Goal: Complete application form

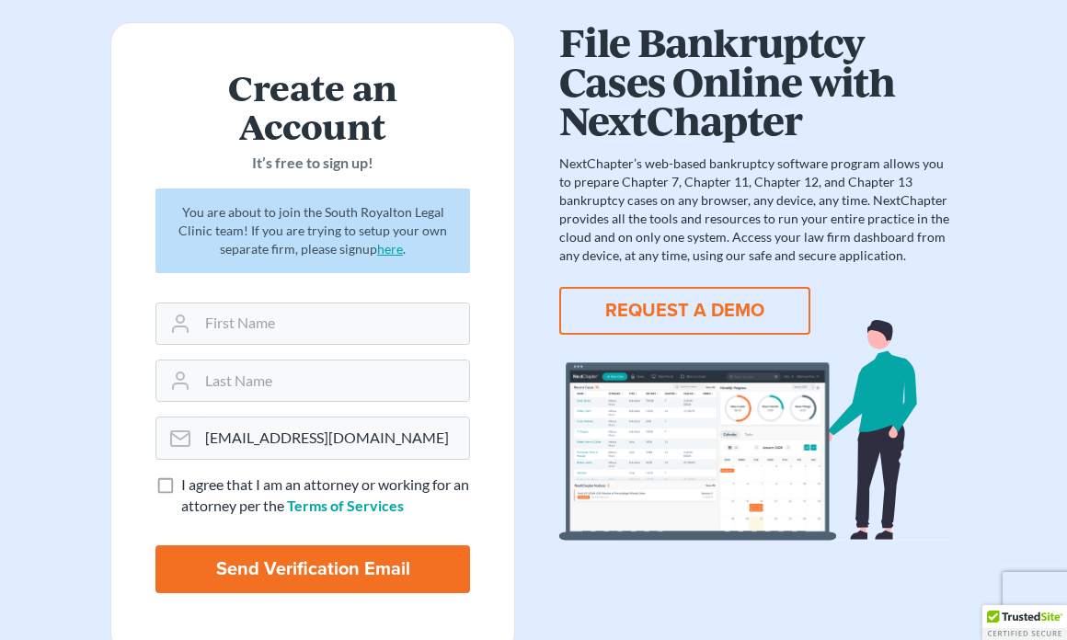
scroll to position [187, 0]
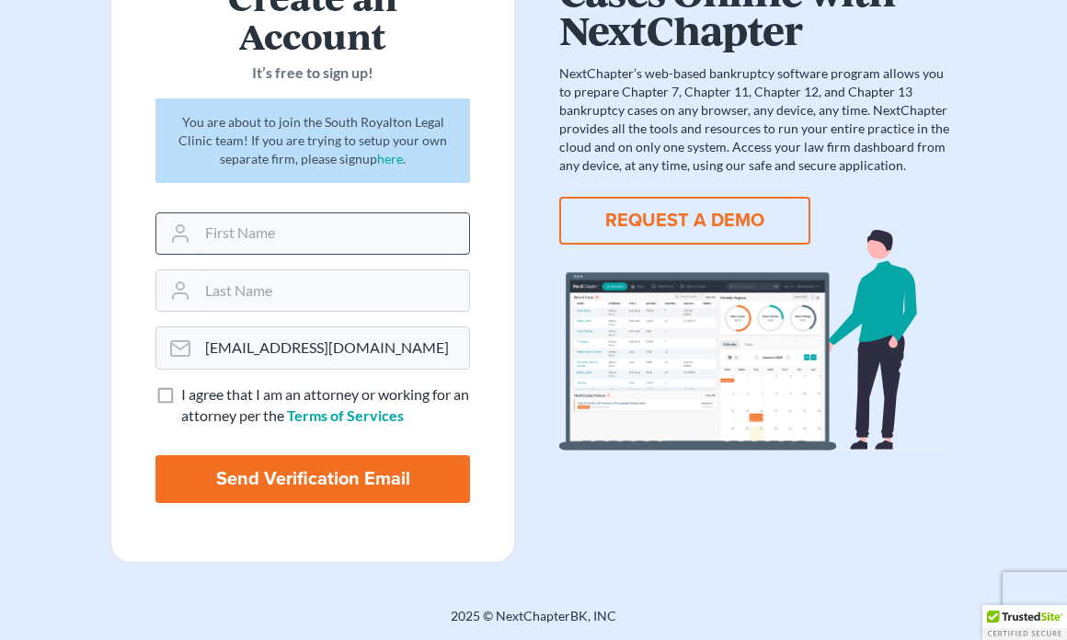
click at [332, 225] on input "text" at bounding box center [333, 233] width 271 height 40
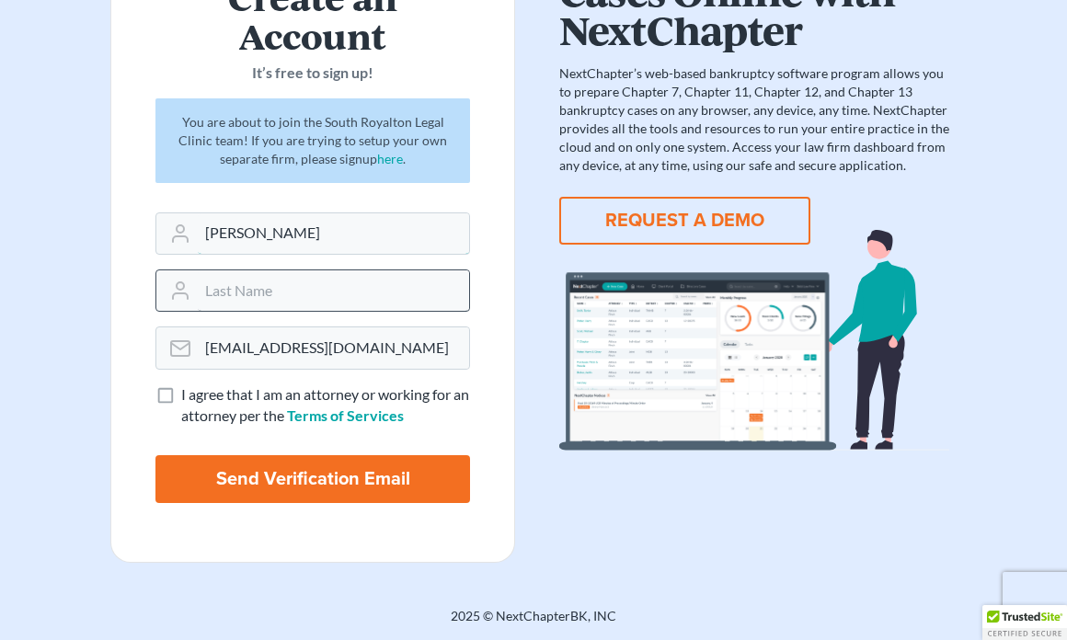
type input "Camille"
click at [266, 278] on input "text" at bounding box center [333, 291] width 271 height 40
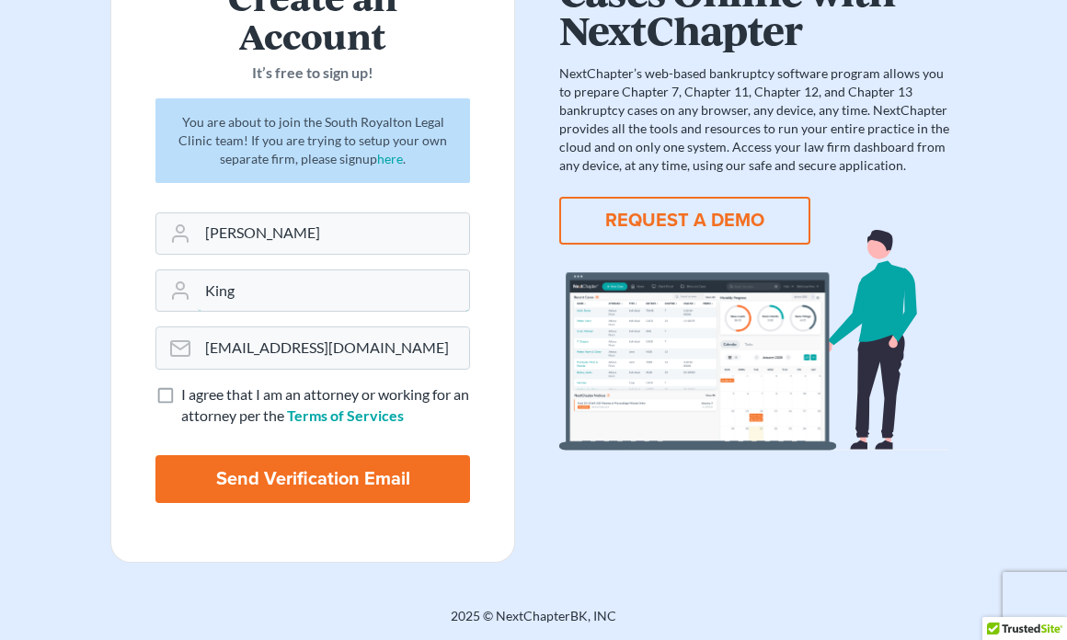
type input "King"
click at [181, 397] on label "I agree that I am an attorney or working for an attorney per the Terms of Servi…" at bounding box center [325, 406] width 289 height 42
click at [189, 397] on input "I agree that I am an attorney or working for an attorney per the Terms of Servi…" at bounding box center [195, 391] width 12 height 12
checkbox input "true"
click at [224, 495] on input "Send Verification Email" at bounding box center [312, 479] width 315 height 48
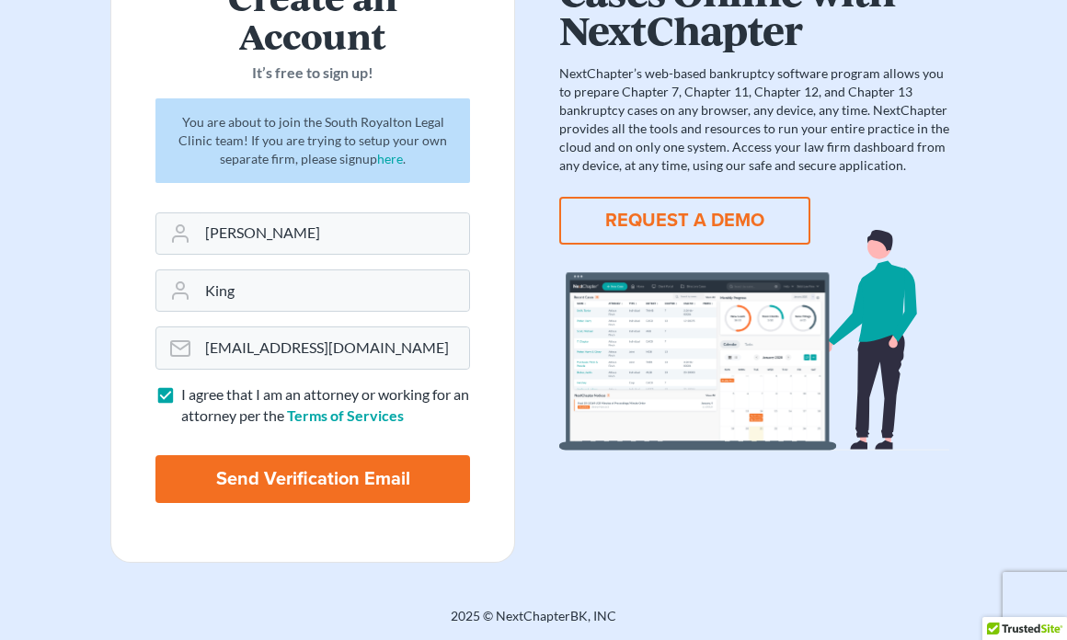
type input "Thinking..."
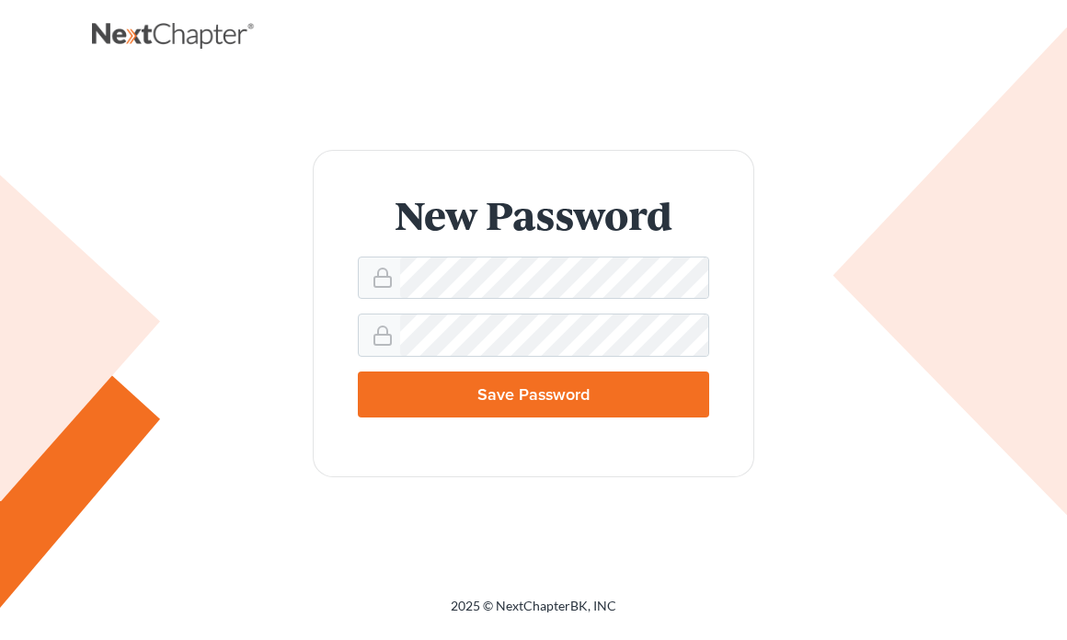
click at [444, 383] on input "Save Password" at bounding box center [533, 395] width 351 height 46
type input "Thinking..."
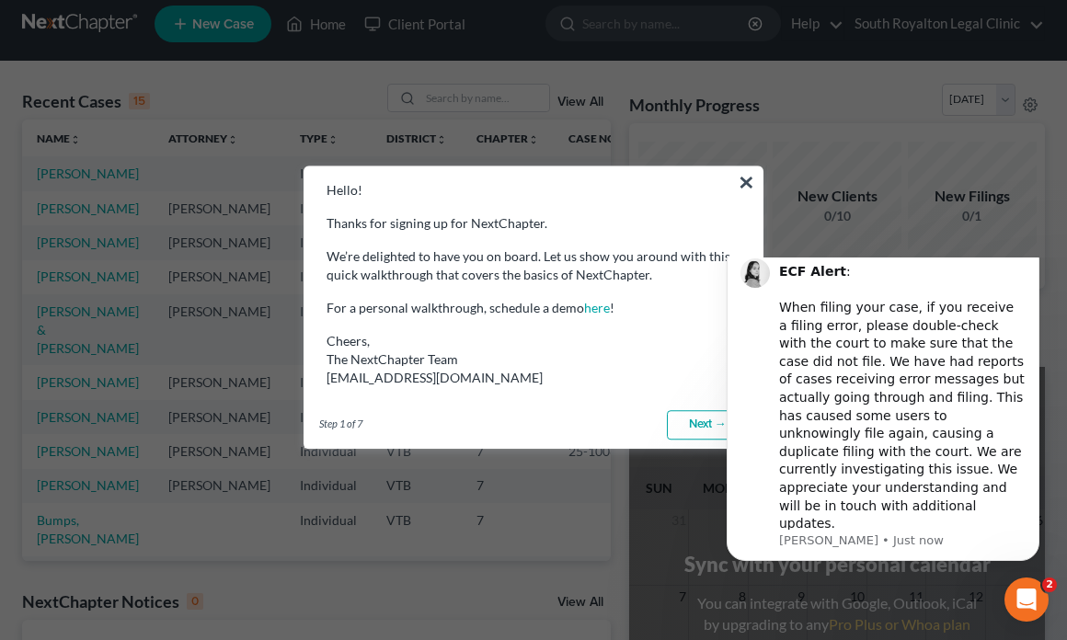
scroll to position [9, 0]
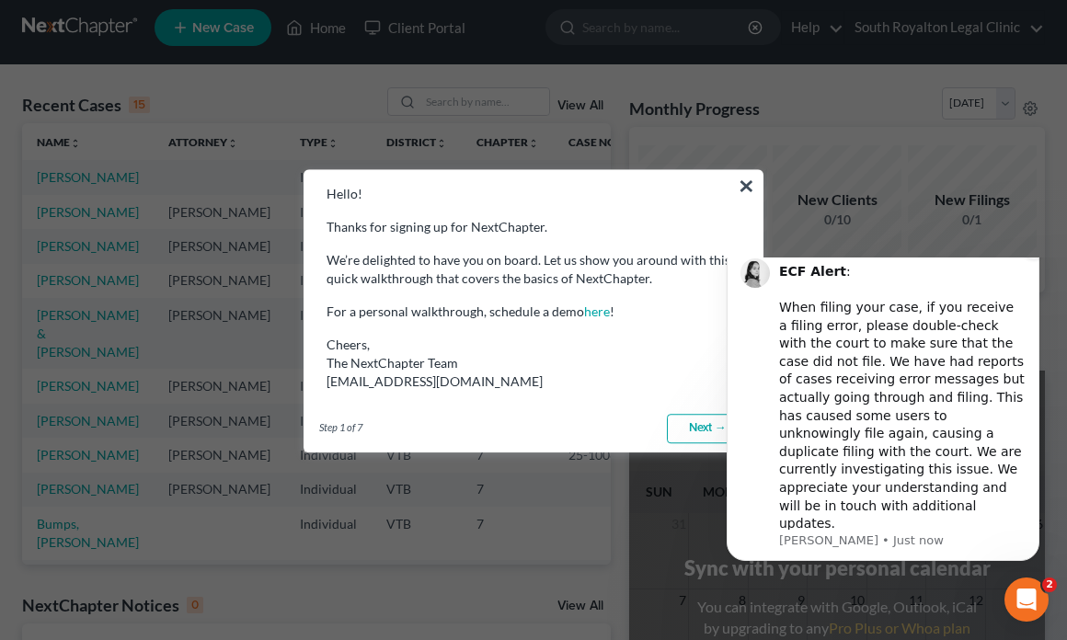
click at [1038, 259] on button "Dismiss notification" at bounding box center [1034, 248] width 24 height 24
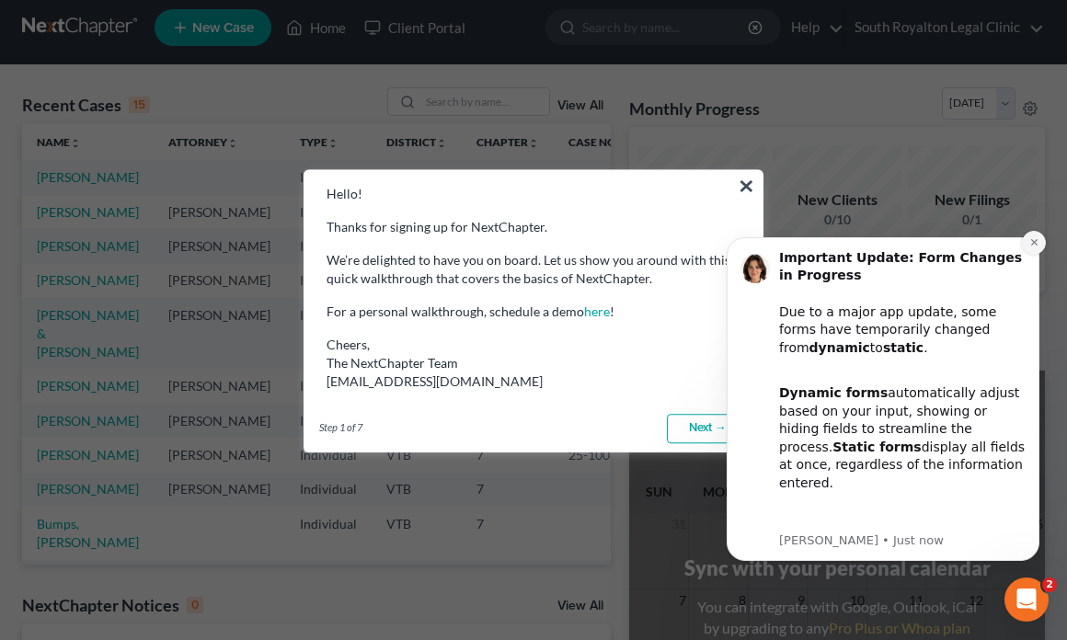
click at [1028, 241] on button "Dismiss notification" at bounding box center [1034, 243] width 24 height 24
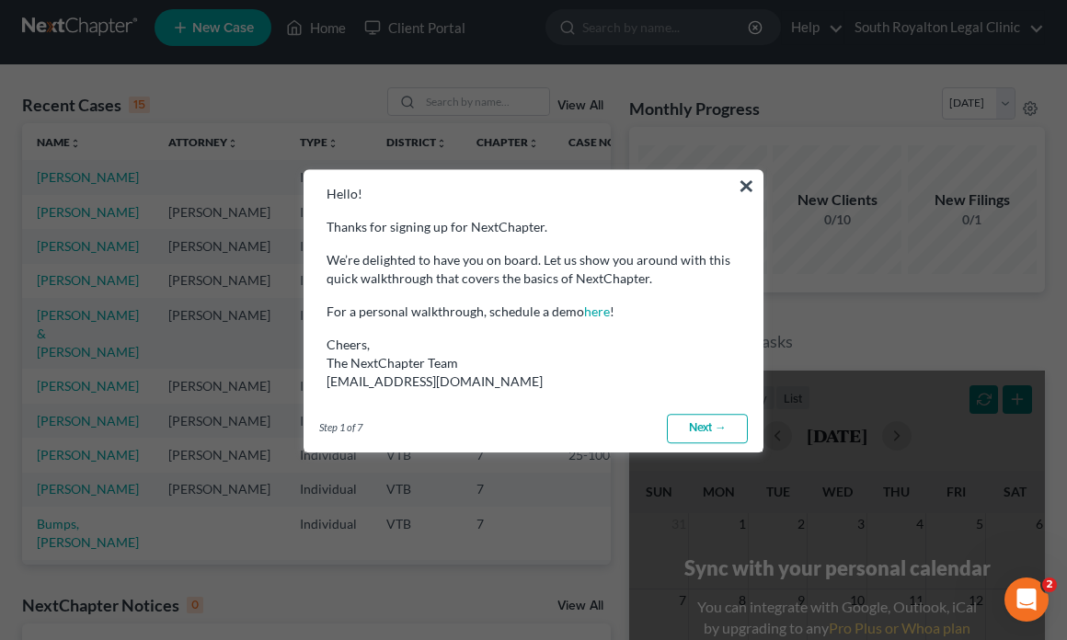
click at [713, 434] on link "Next →" at bounding box center [707, 428] width 81 height 29
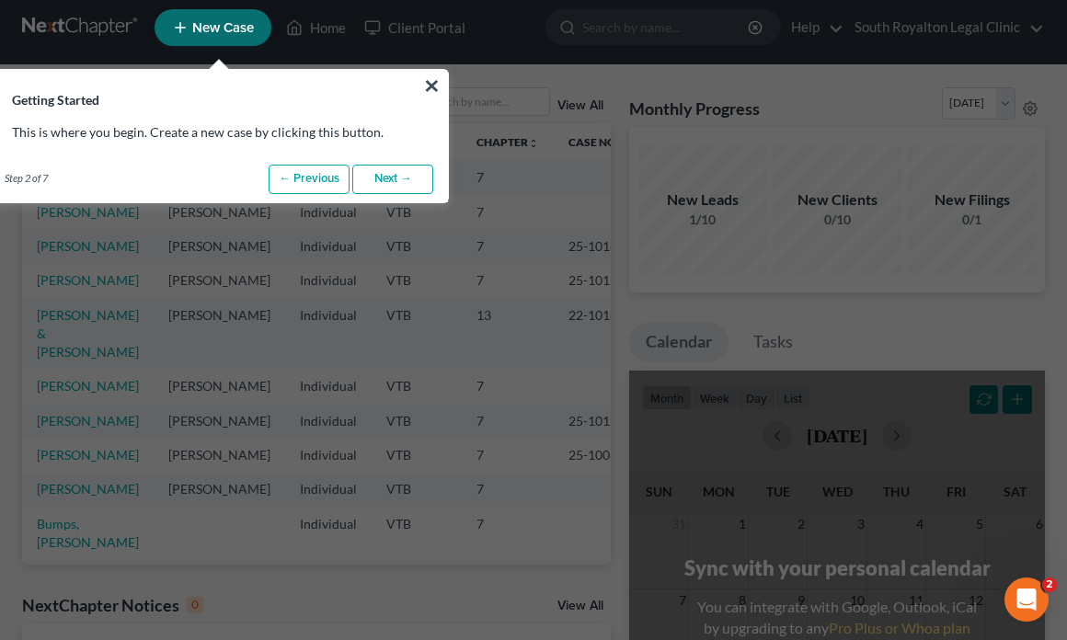
click at [368, 175] on link "Next →" at bounding box center [392, 179] width 81 height 29
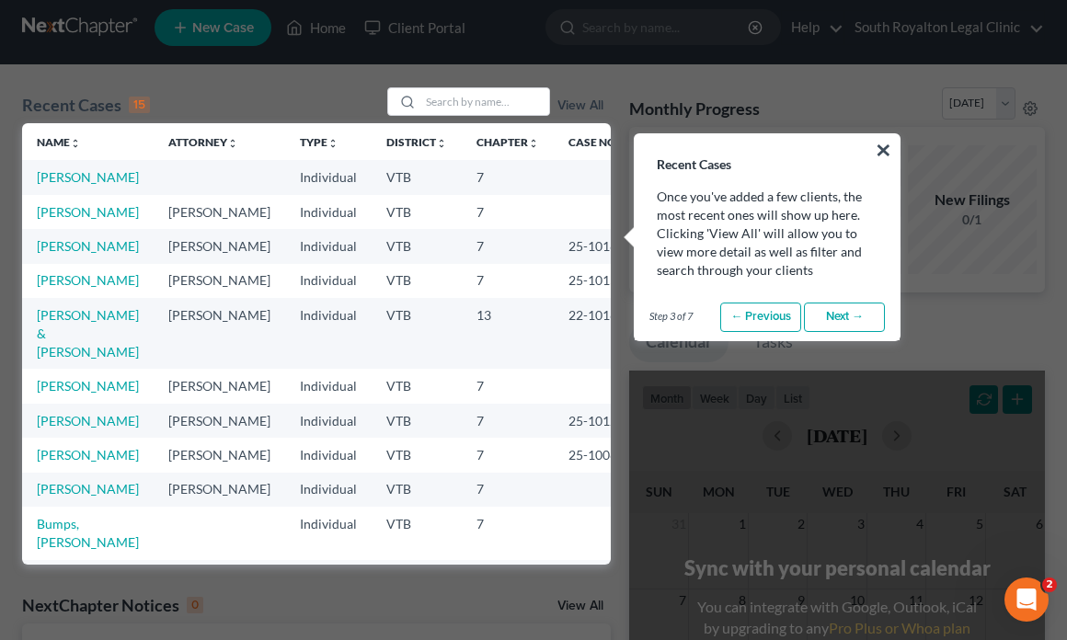
click at [841, 322] on link "Next →" at bounding box center [844, 317] width 81 height 29
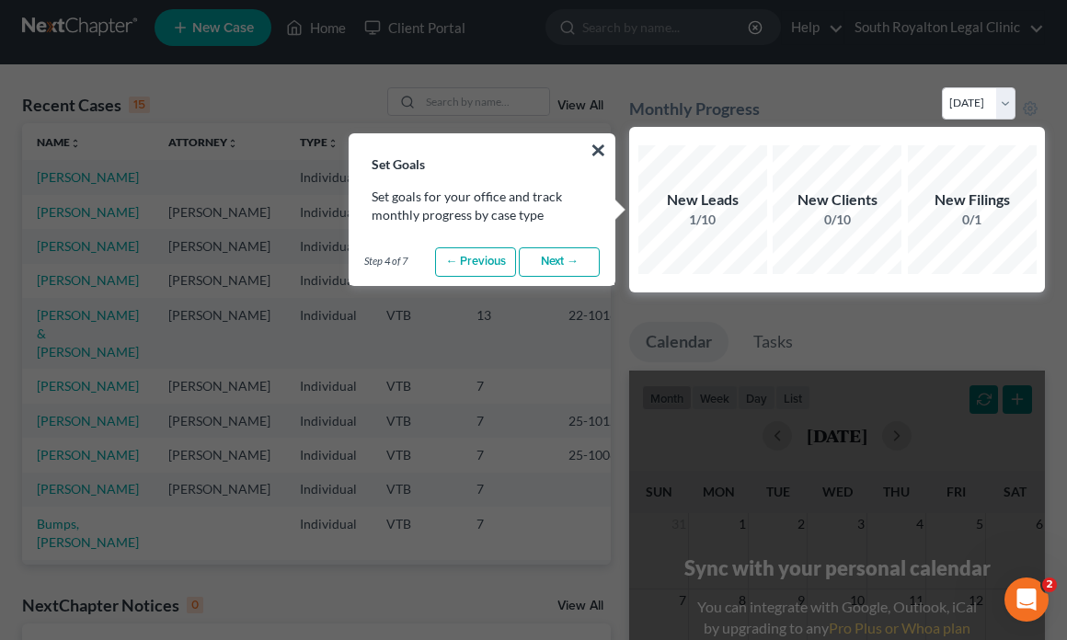
click at [574, 267] on link "Next →" at bounding box center [559, 262] width 81 height 29
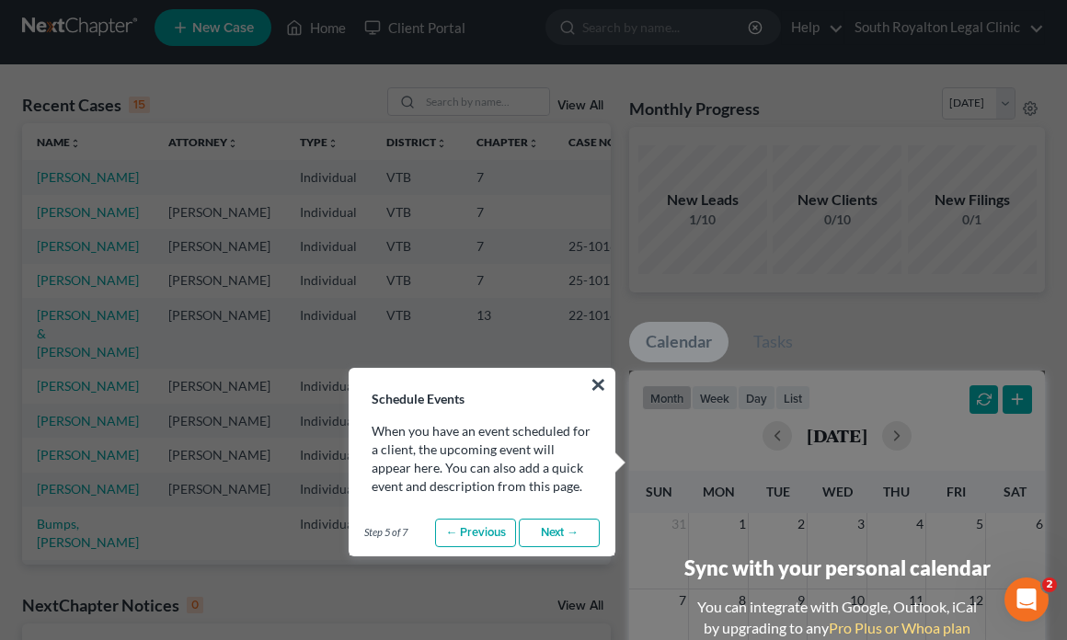
click at [559, 536] on link "Next →" at bounding box center [559, 533] width 81 height 29
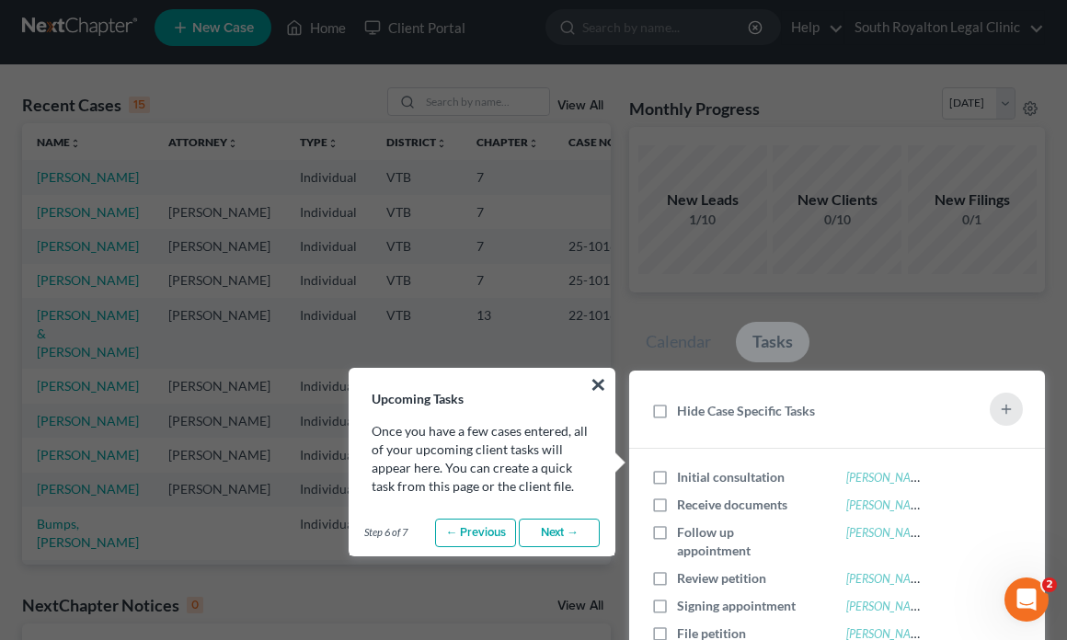
click at [559, 536] on link "Next →" at bounding box center [559, 533] width 81 height 29
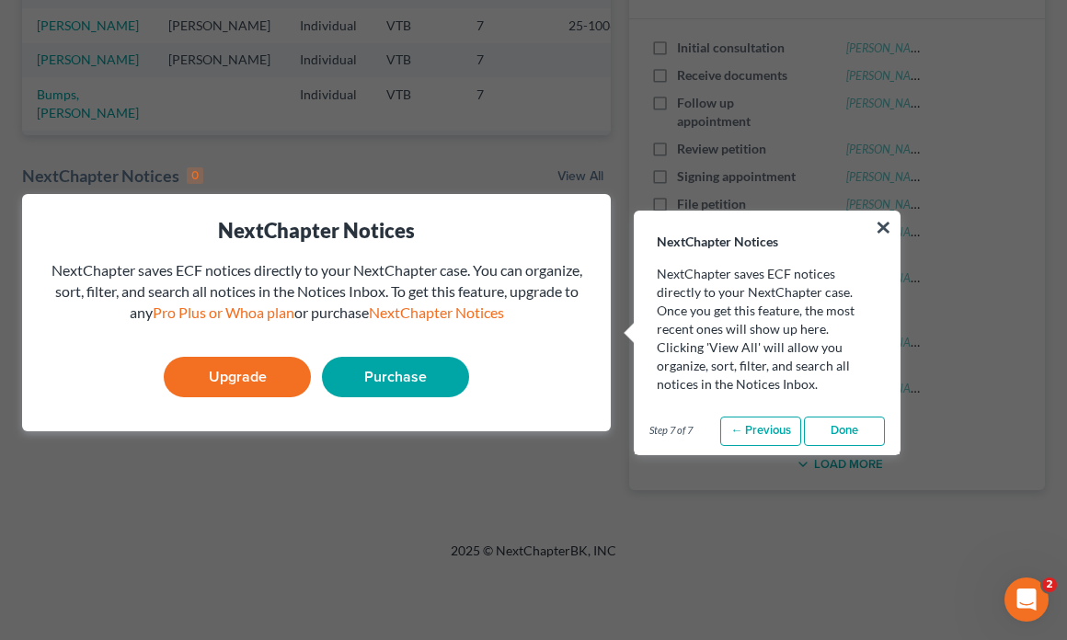
scroll to position [441, 0]
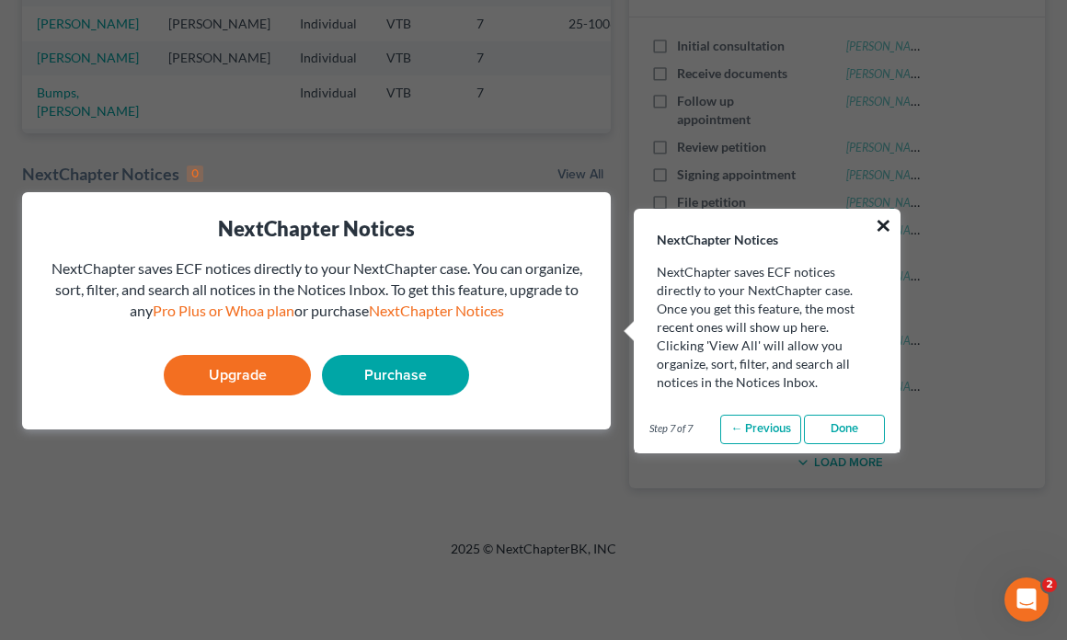
click at [878, 224] on button "×" at bounding box center [883, 225] width 17 height 29
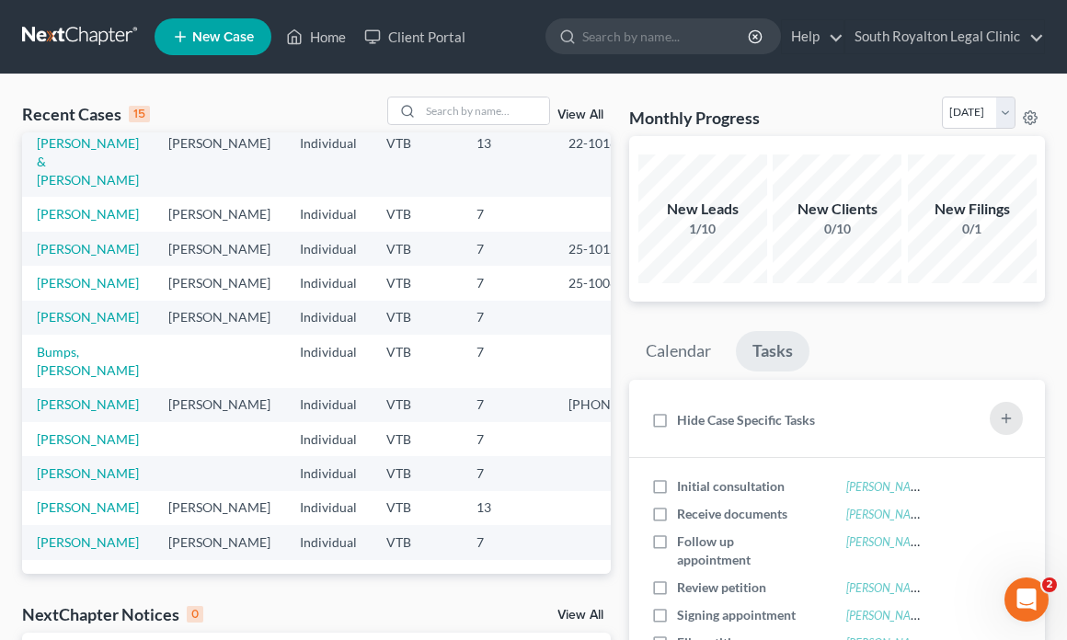
scroll to position [0, 0]
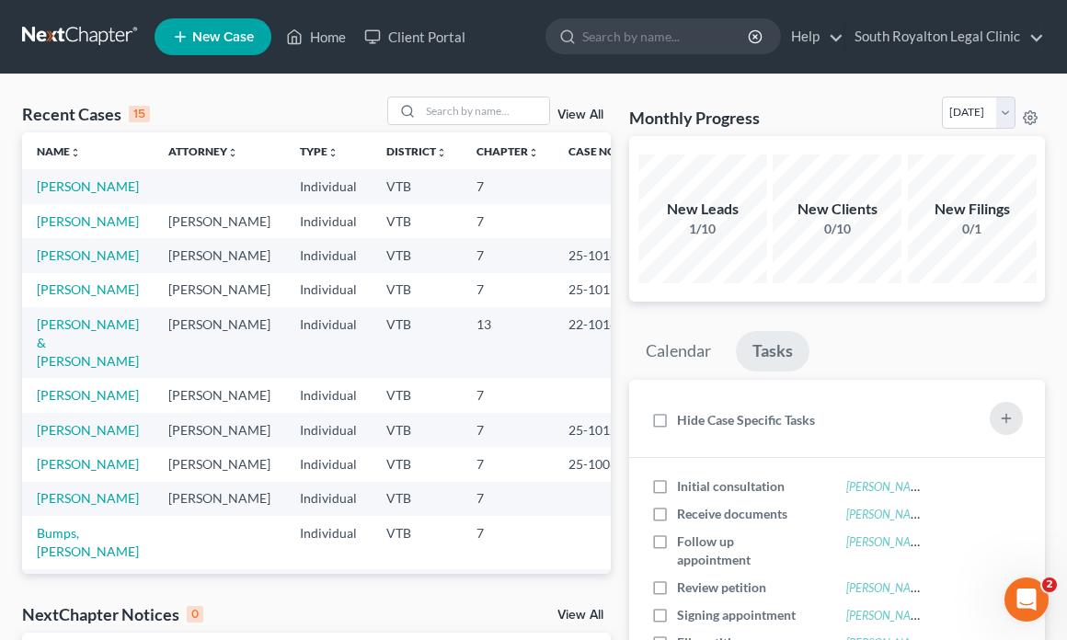
click at [228, 49] on link "New Case" at bounding box center [213, 36] width 117 height 37
select select "82"
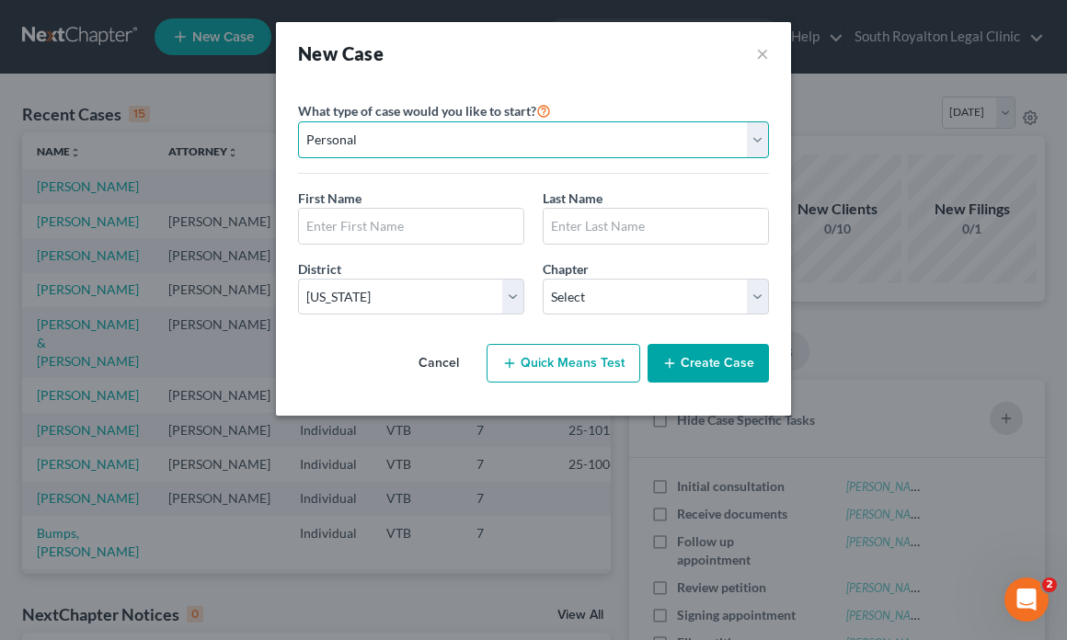
click at [410, 142] on select "Personal Business" at bounding box center [533, 139] width 471 height 37
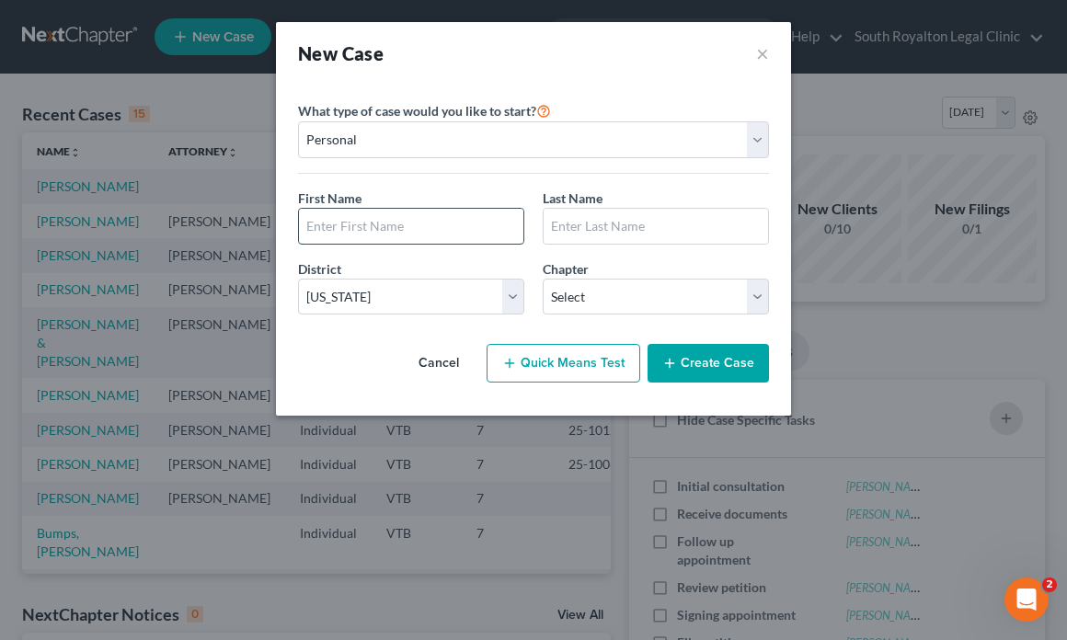
click at [367, 225] on input "text" at bounding box center [411, 226] width 225 height 35
type input "[PERSON_NAME]"
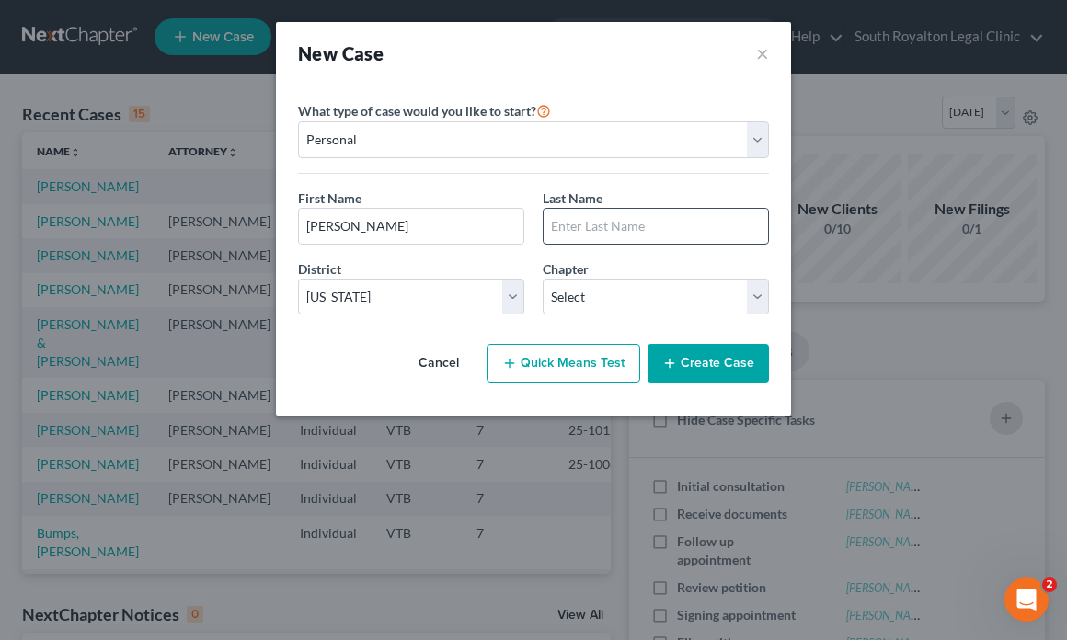
click at [569, 236] on input "text" at bounding box center [656, 226] width 225 height 35
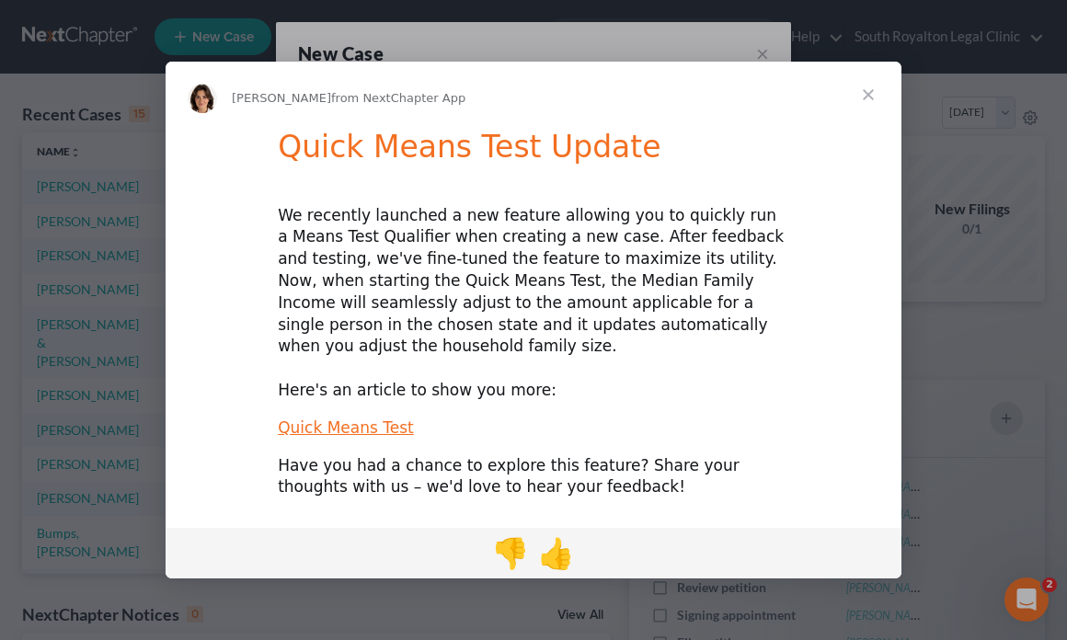
click at [868, 114] on span "Close" at bounding box center [868, 95] width 66 height 66
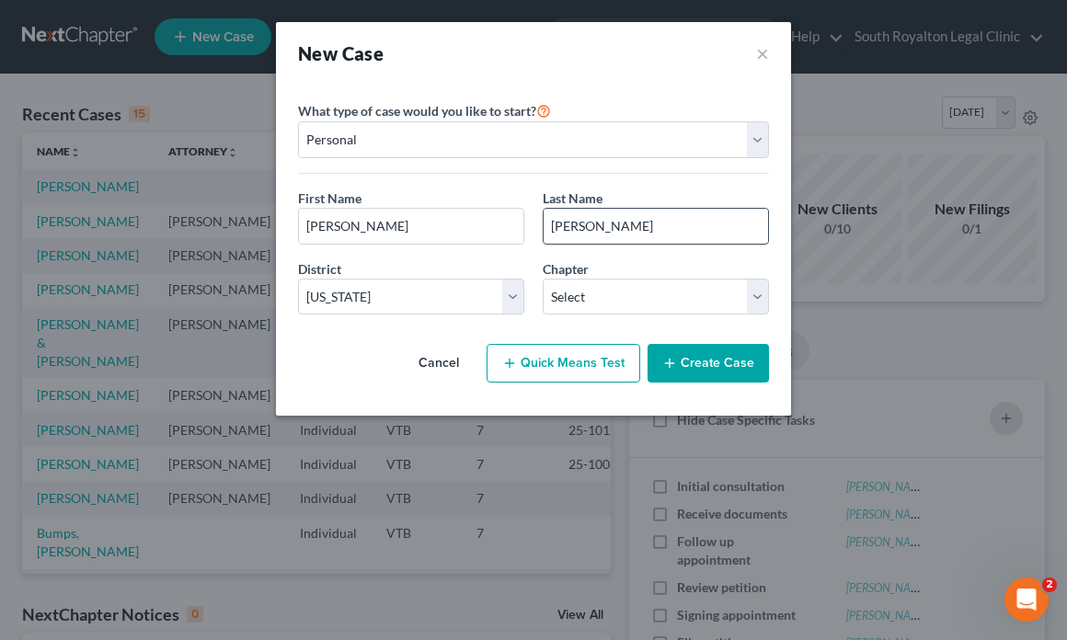
click at [623, 235] on input "[PERSON_NAME]" at bounding box center [656, 226] width 225 height 35
type input "[PERSON_NAME]"
click at [616, 294] on select "Select 7 11 12 13" at bounding box center [656, 297] width 226 height 37
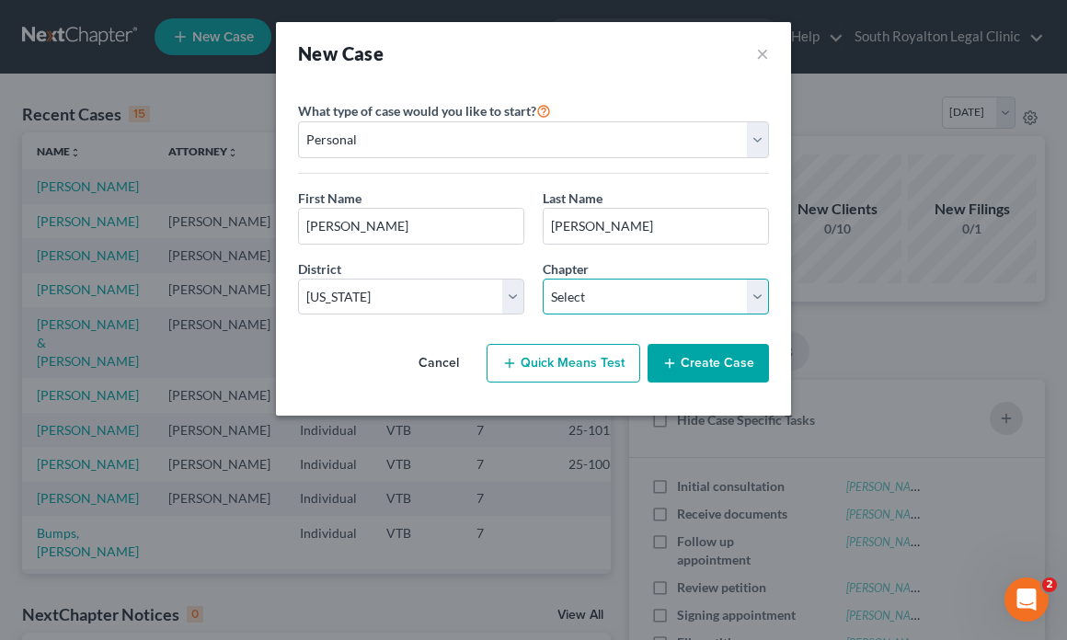
select select "0"
click at [543, 279] on select "Select 7 11 12 13" at bounding box center [656, 297] width 226 height 37
click at [725, 365] on button "Create Case" at bounding box center [708, 363] width 121 height 39
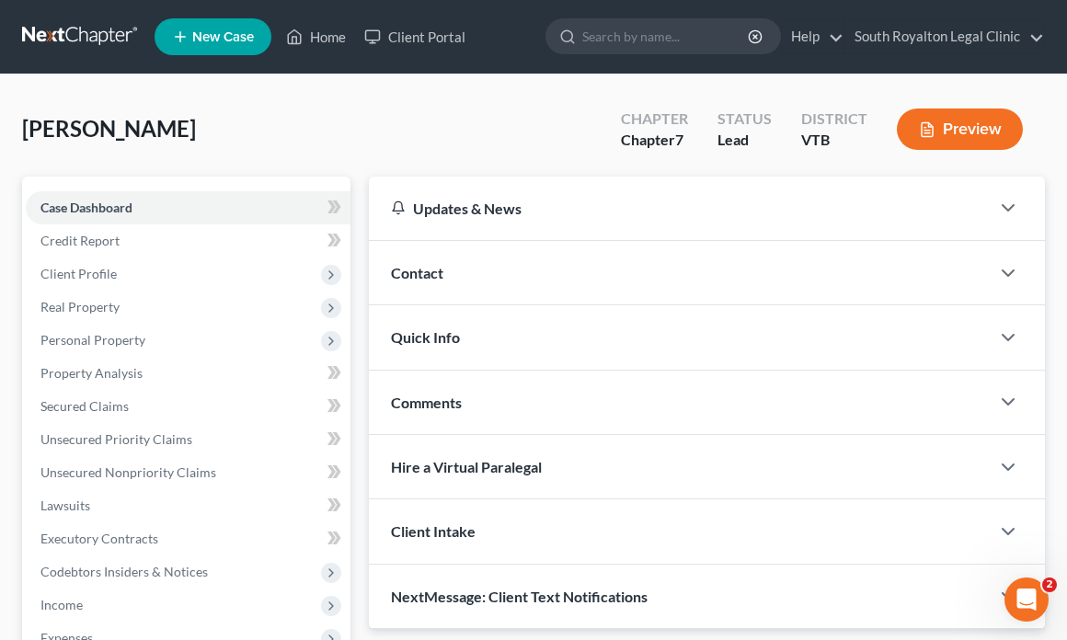
click at [547, 268] on div "Contact" at bounding box center [679, 272] width 621 height 63
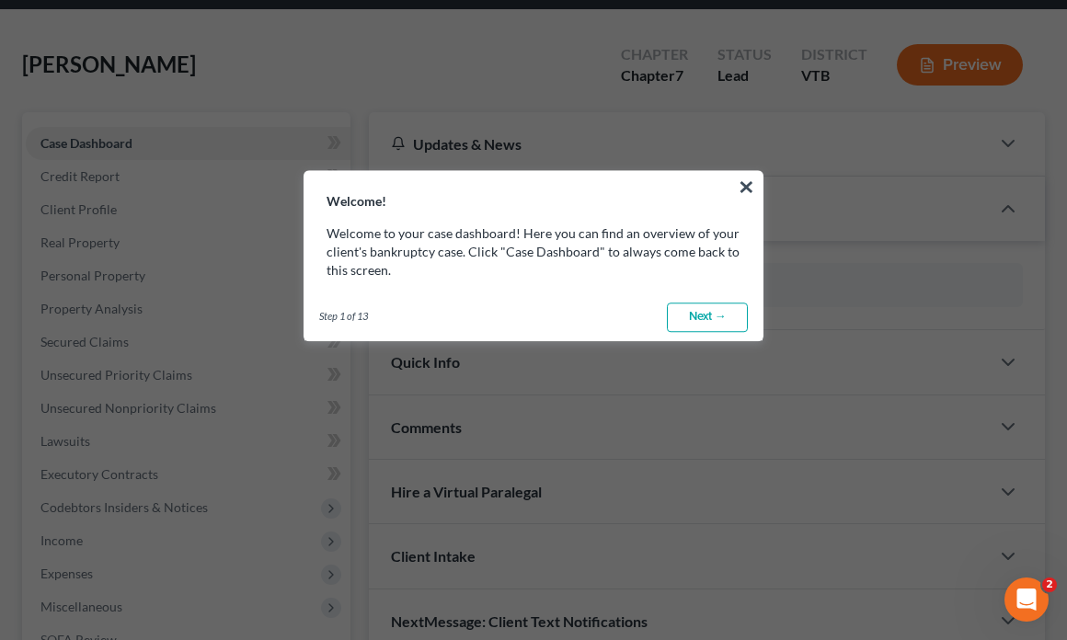
scroll to position [70, 0]
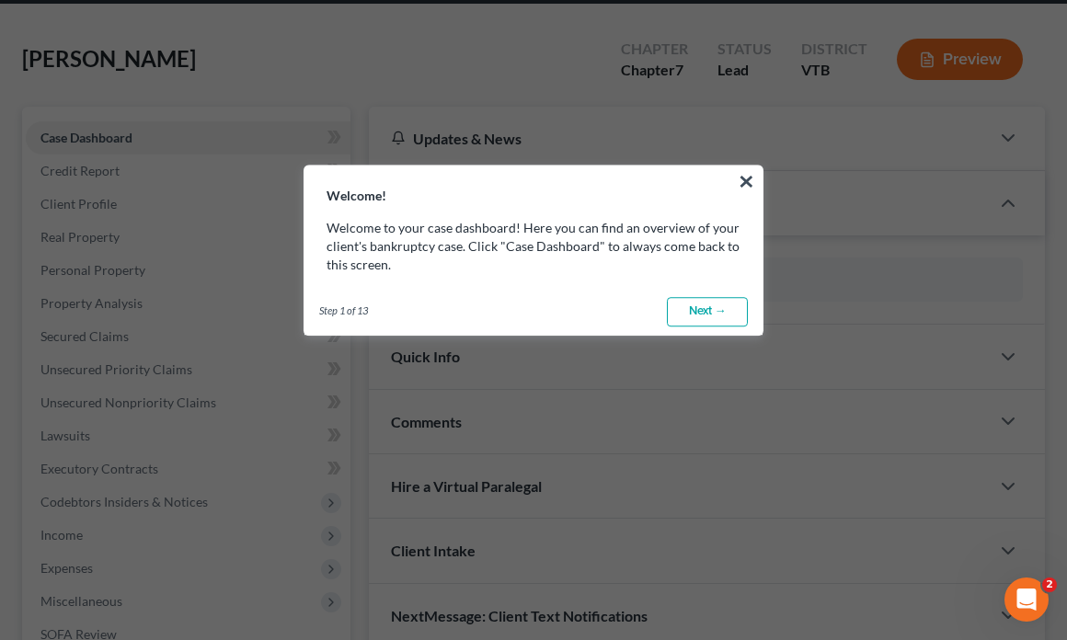
click at [705, 312] on link "Next →" at bounding box center [707, 311] width 81 height 29
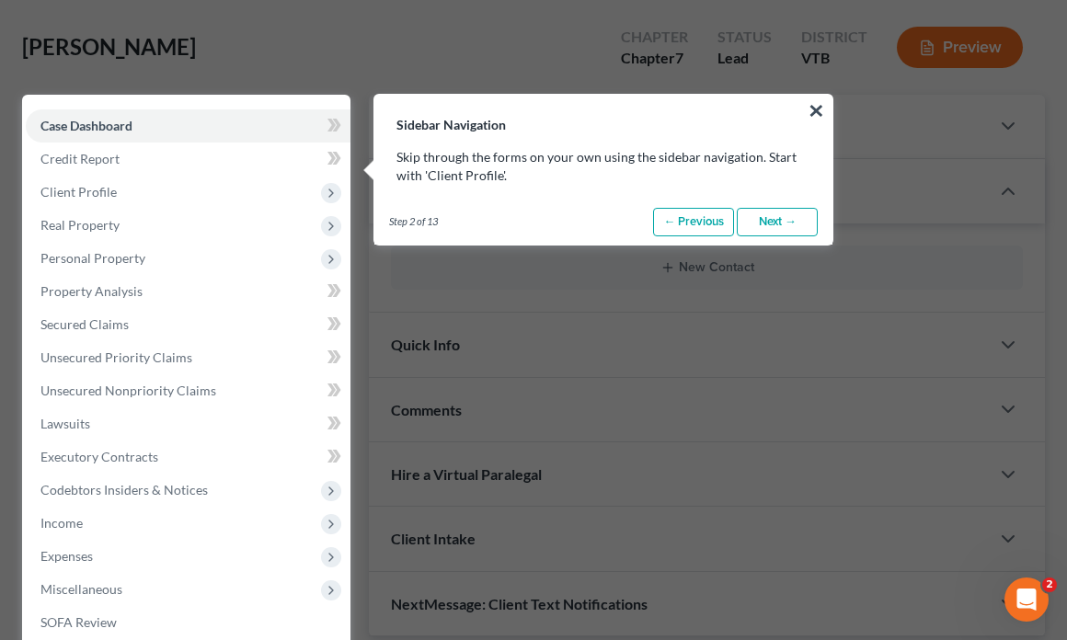
scroll to position [83, 0]
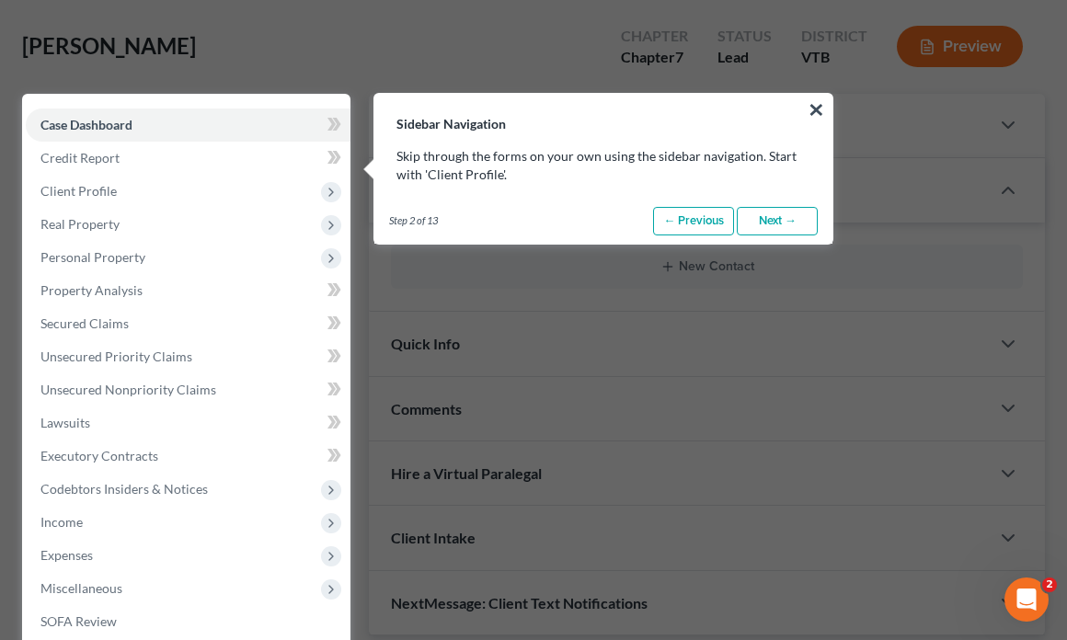
click at [775, 225] on link "Next →" at bounding box center [777, 221] width 81 height 29
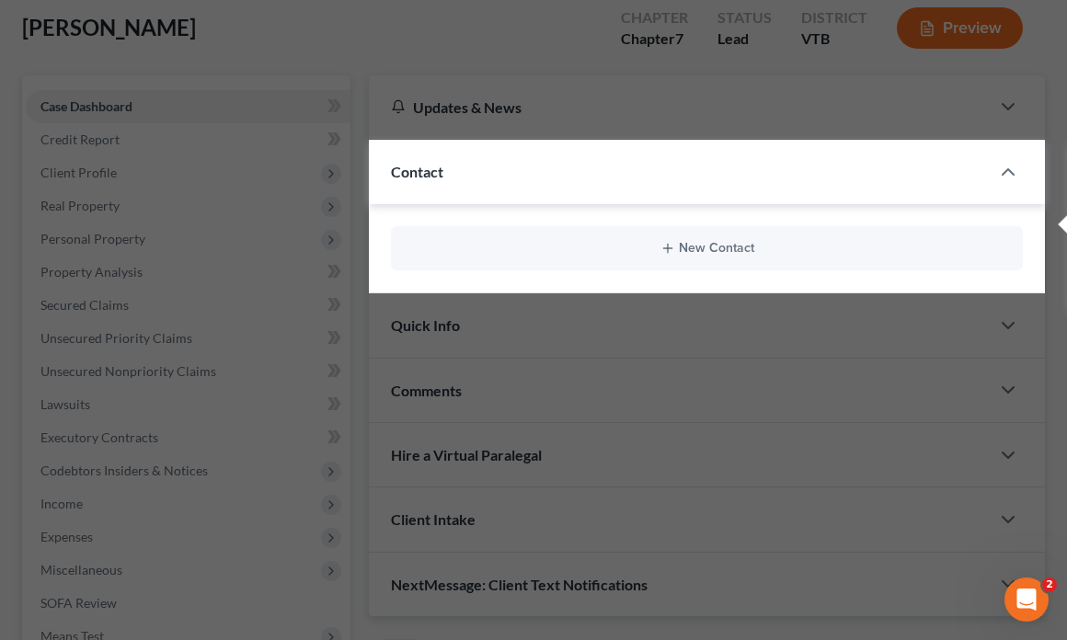
scroll to position [148, 0]
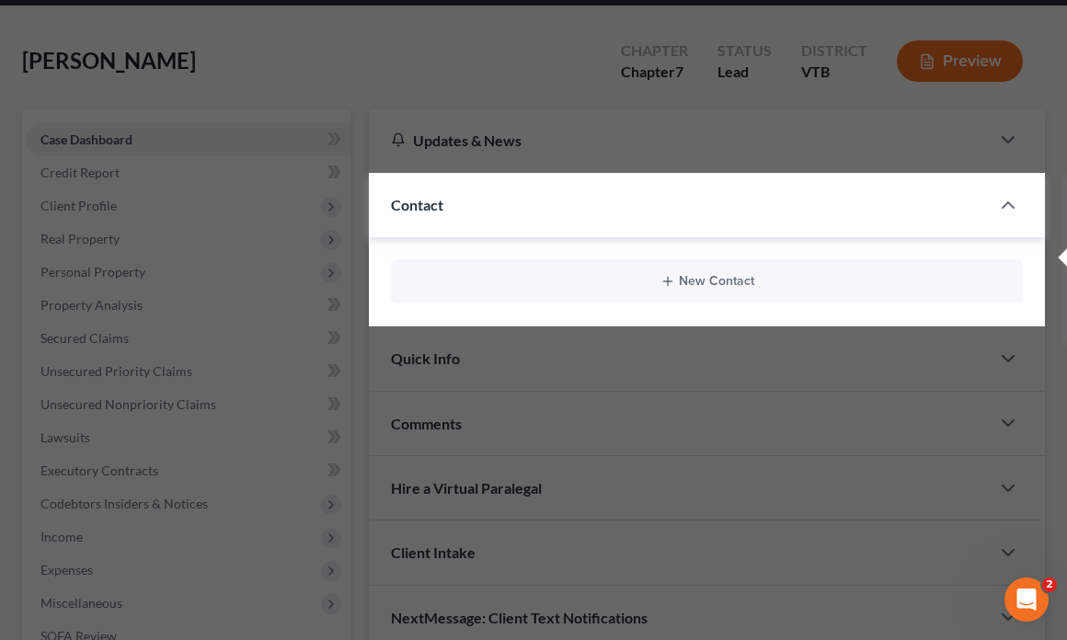
scroll to position [65, 0]
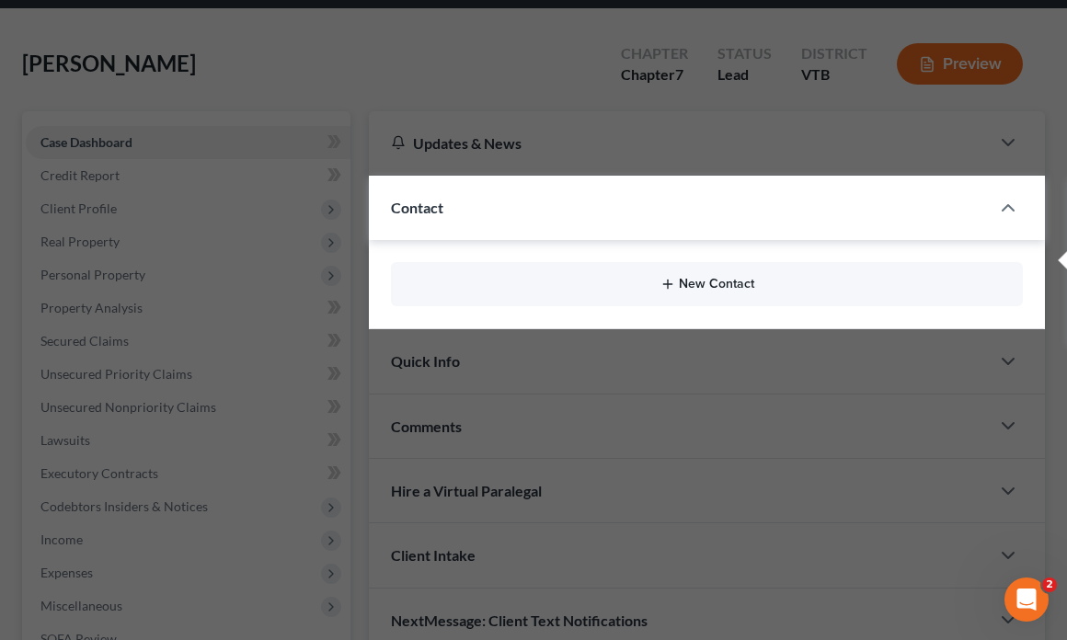
click at [702, 280] on button "New Contact" at bounding box center [707, 284] width 603 height 15
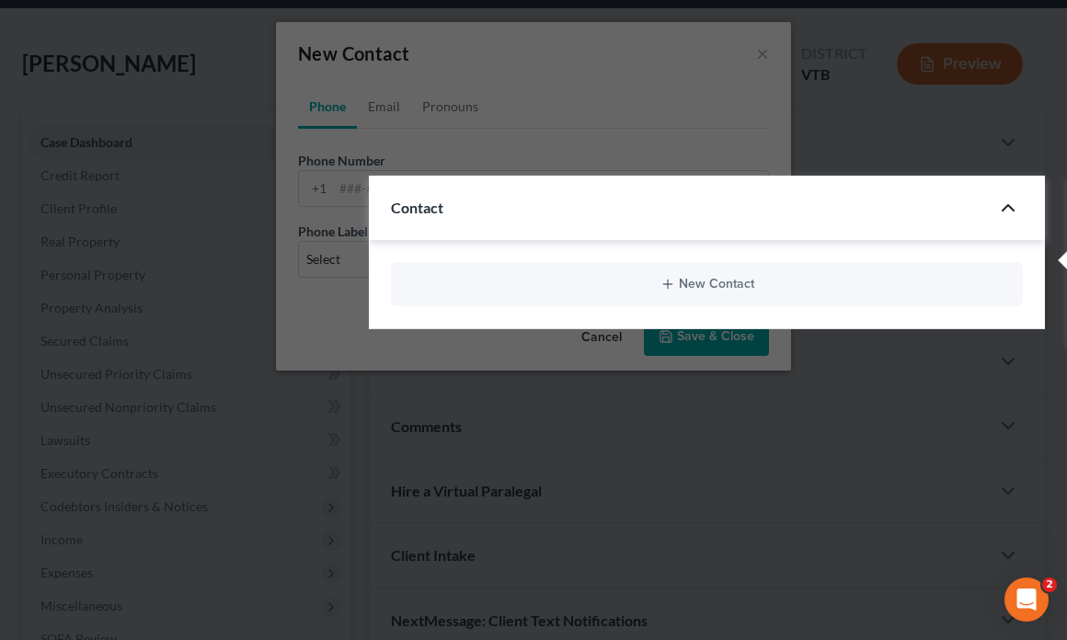
click at [1009, 208] on icon "button" at bounding box center [1008, 208] width 22 height 22
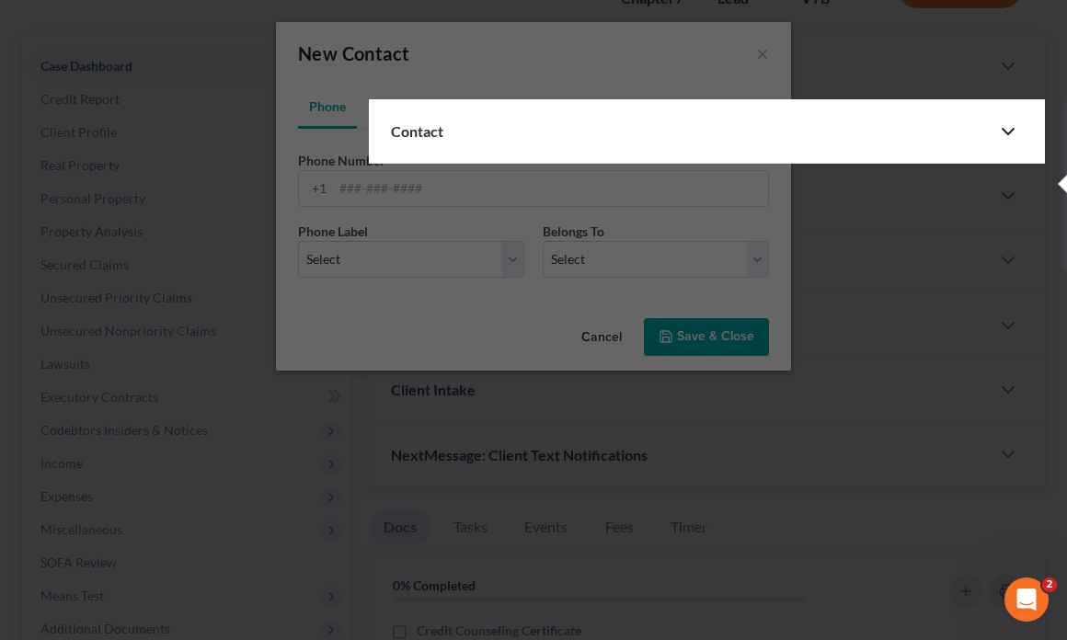
scroll to position [148, 0]
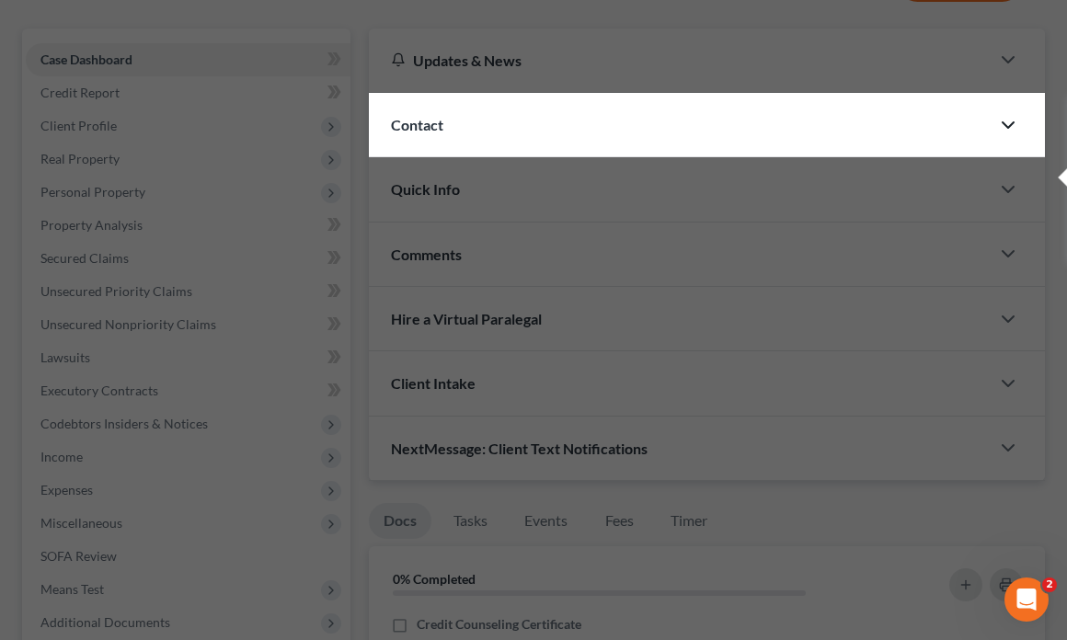
scroll to position [0, 0]
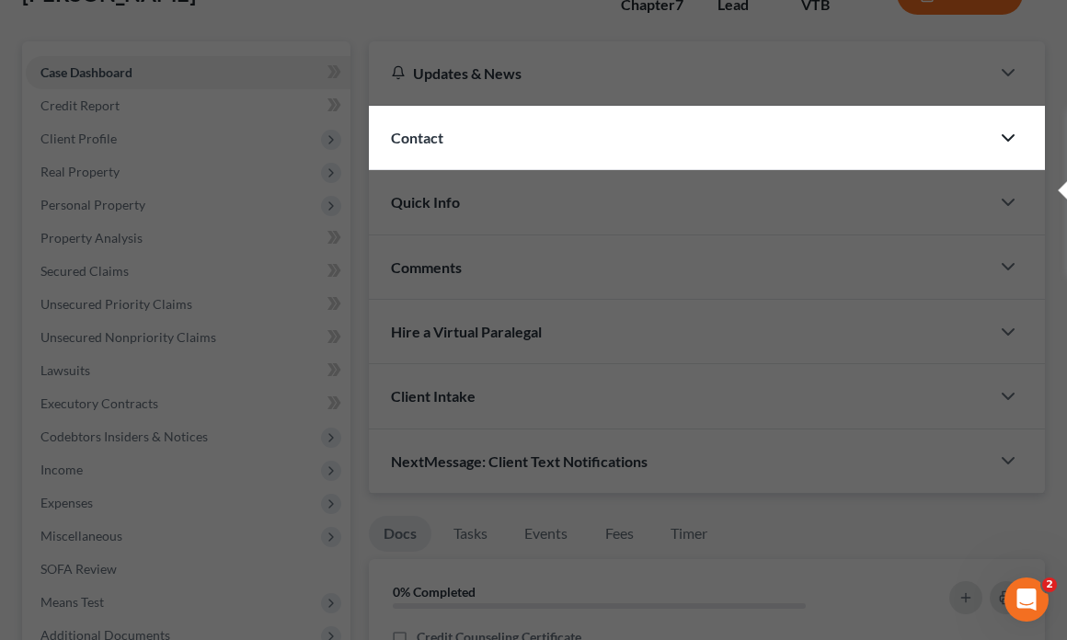
scroll to position [148, 0]
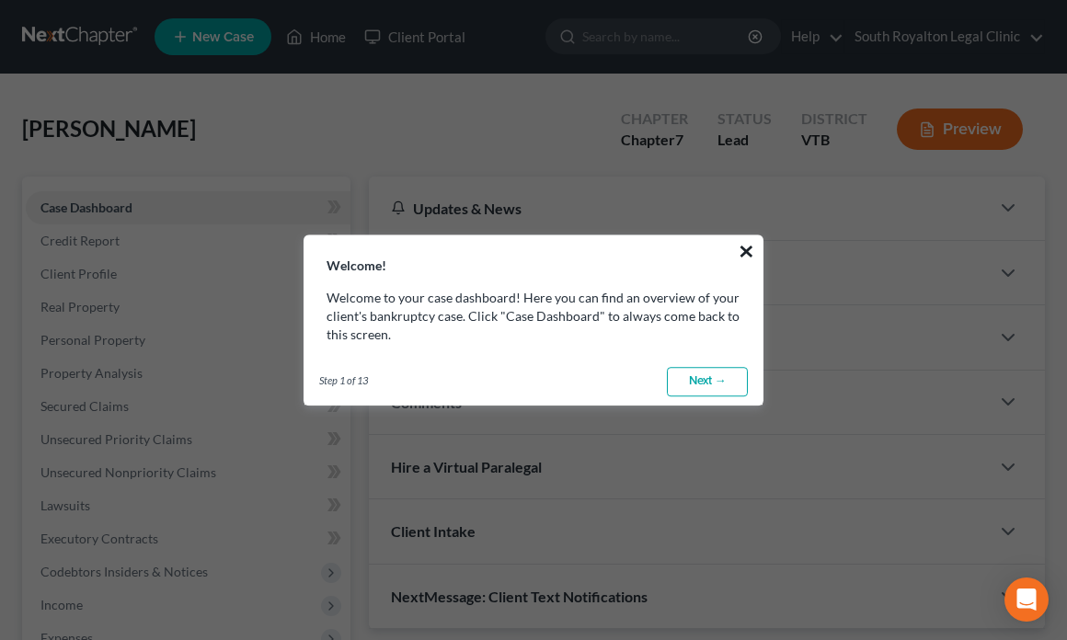
click at [745, 258] on button "×" at bounding box center [746, 250] width 17 height 29
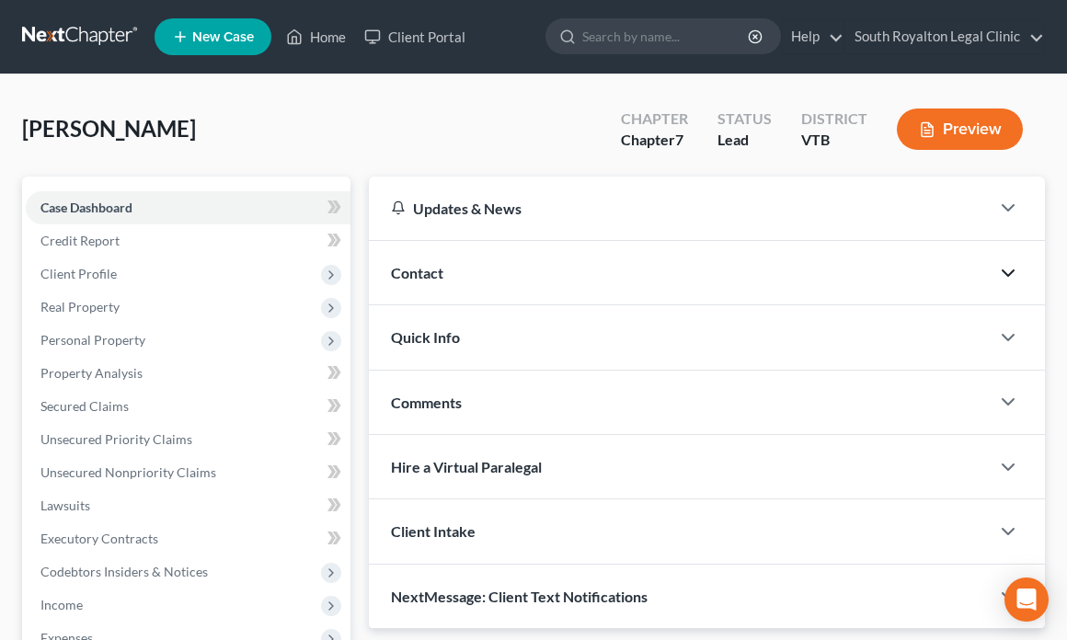
click at [1017, 277] on icon "button" at bounding box center [1008, 273] width 22 height 22
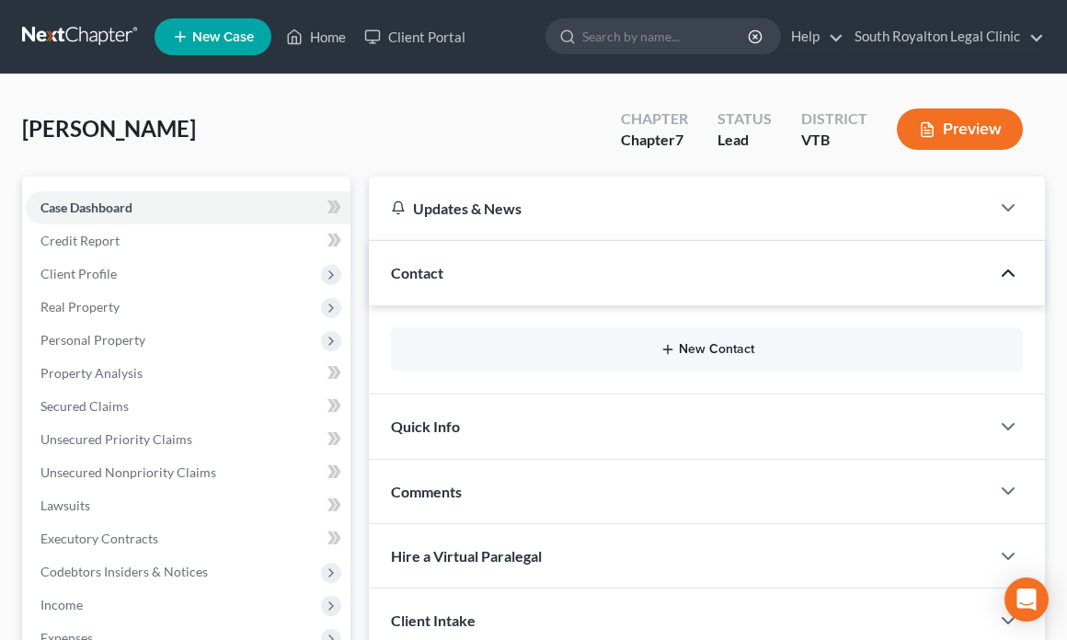
click at [646, 351] on button "New Contact" at bounding box center [707, 349] width 603 height 15
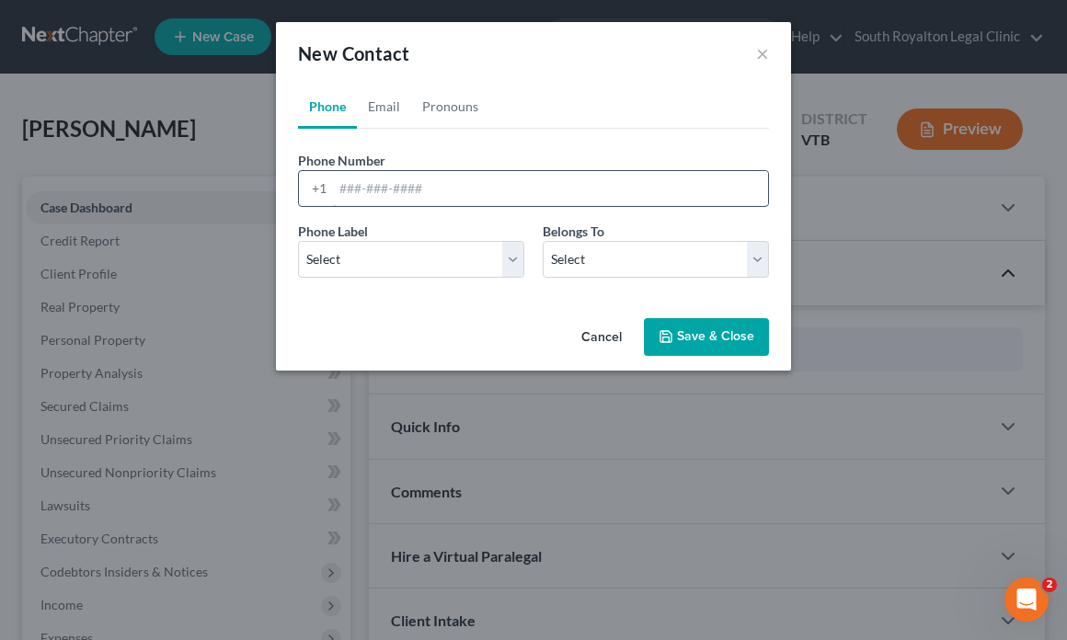
click at [462, 188] on input "tel" at bounding box center [550, 188] width 435 height 35
paste input "802-453-2775"
type input "802-453-2775"
click at [449, 263] on select "Select Mobile Home Work Other" at bounding box center [411, 259] width 226 height 37
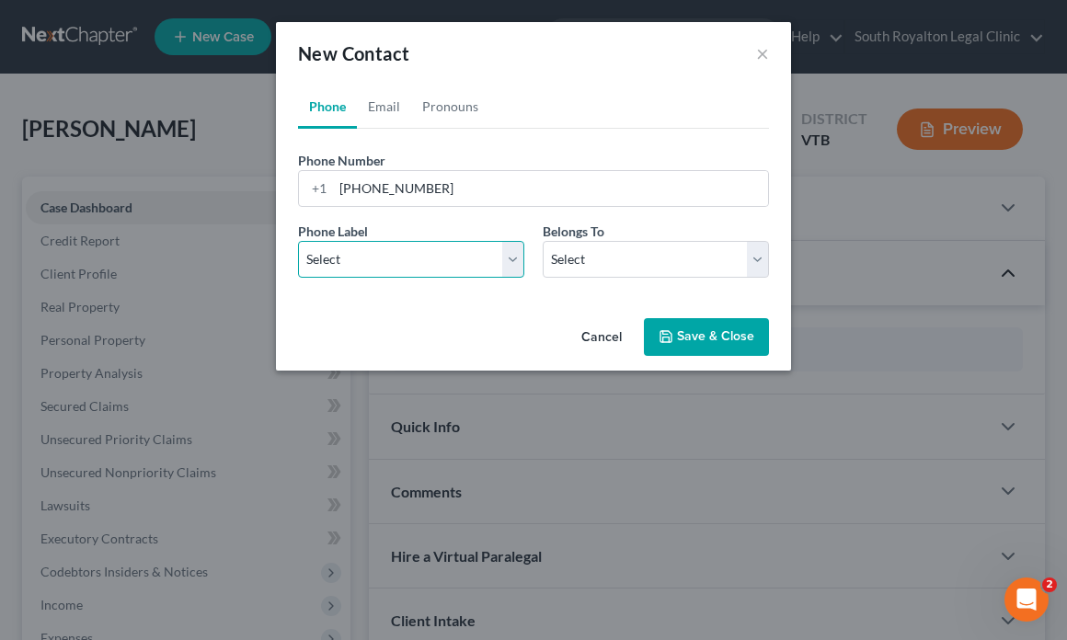
select select "0"
click at [298, 241] on select "Select Mobile Home Work Other" at bounding box center [411, 259] width 226 height 37
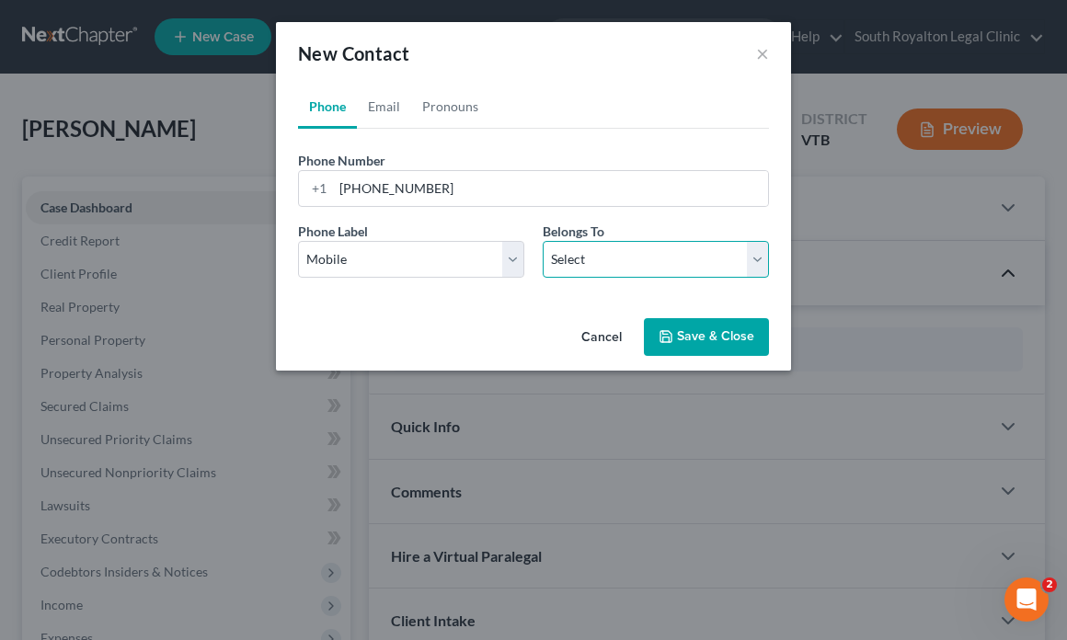
click at [615, 265] on select "Select Client Other" at bounding box center [656, 259] width 226 height 37
select select "0"
click at [543, 241] on select "Select Client Other" at bounding box center [656, 259] width 226 height 37
click at [708, 334] on button "Save & Close" at bounding box center [706, 337] width 125 height 39
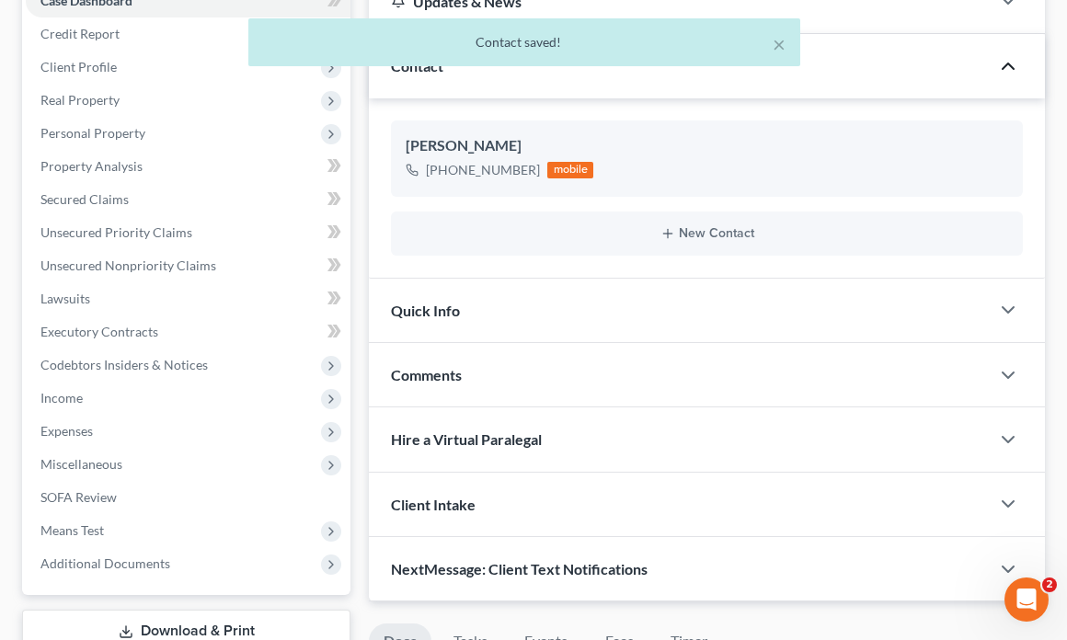
scroll to position [214, 0]
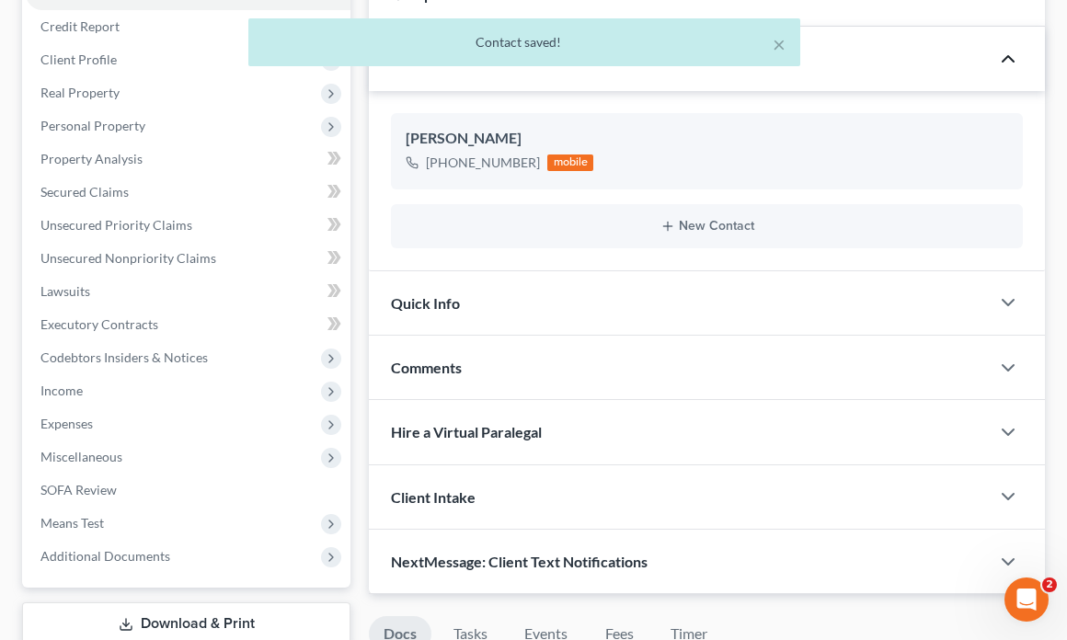
click at [661, 297] on div "Quick Info" at bounding box center [679, 302] width 621 height 63
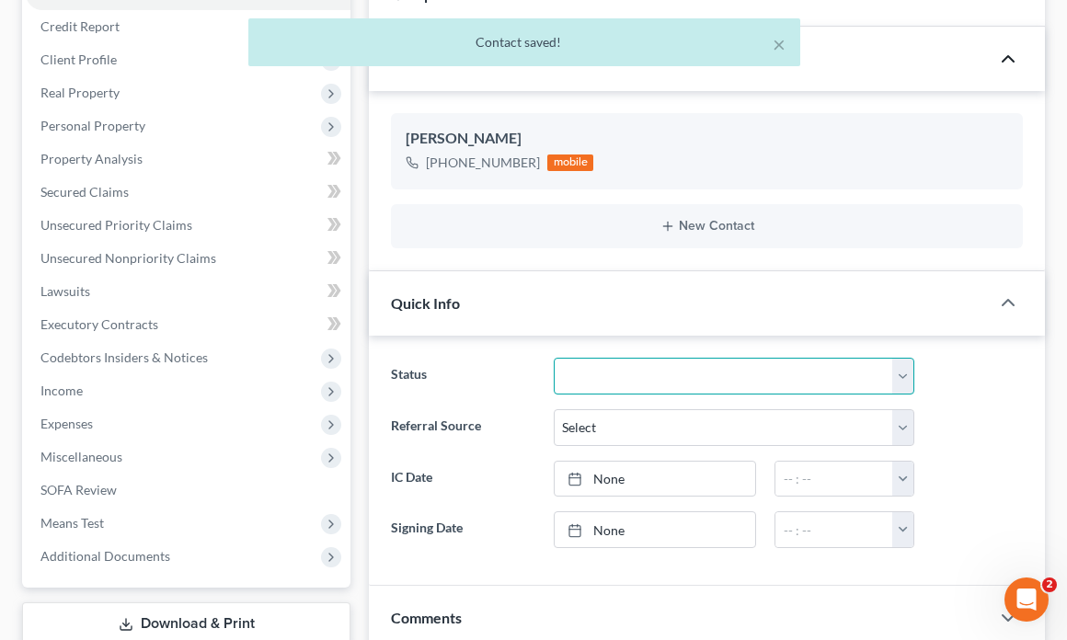
click at [662, 374] on select "Discharged Discharged & Reported Discharge Litigation Dismissal Notice Dismisse…" at bounding box center [734, 376] width 361 height 37
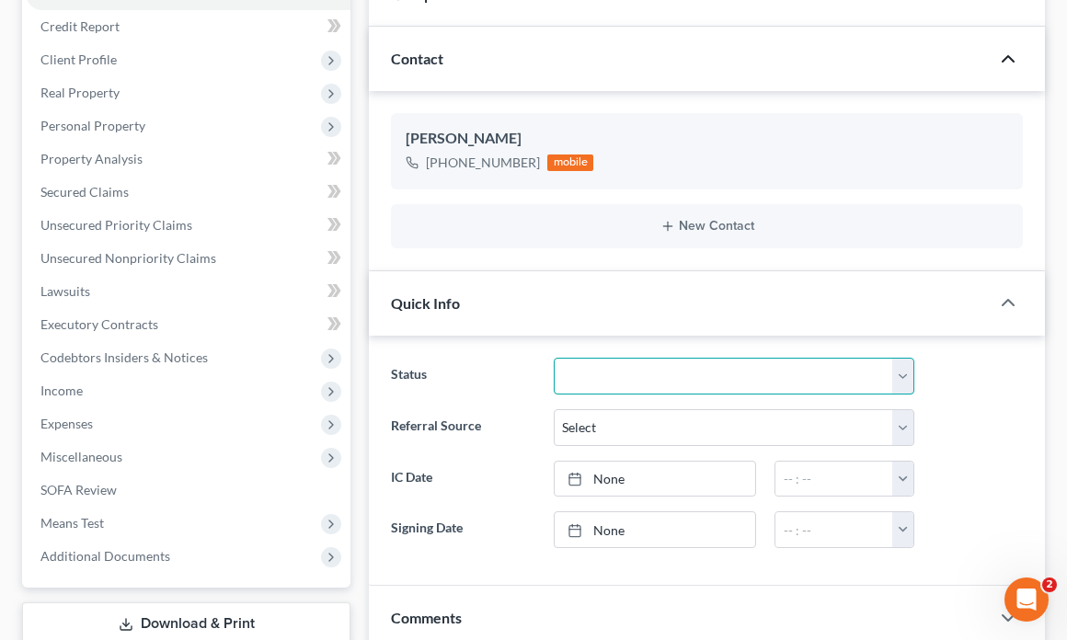
click at [554, 358] on select "Discharged Discharged & Reported Discharge Litigation Dismissal Notice Dismisse…" at bounding box center [734, 376] width 361 height 37
click at [648, 299] on div "Quick Info" at bounding box center [679, 302] width 621 height 63
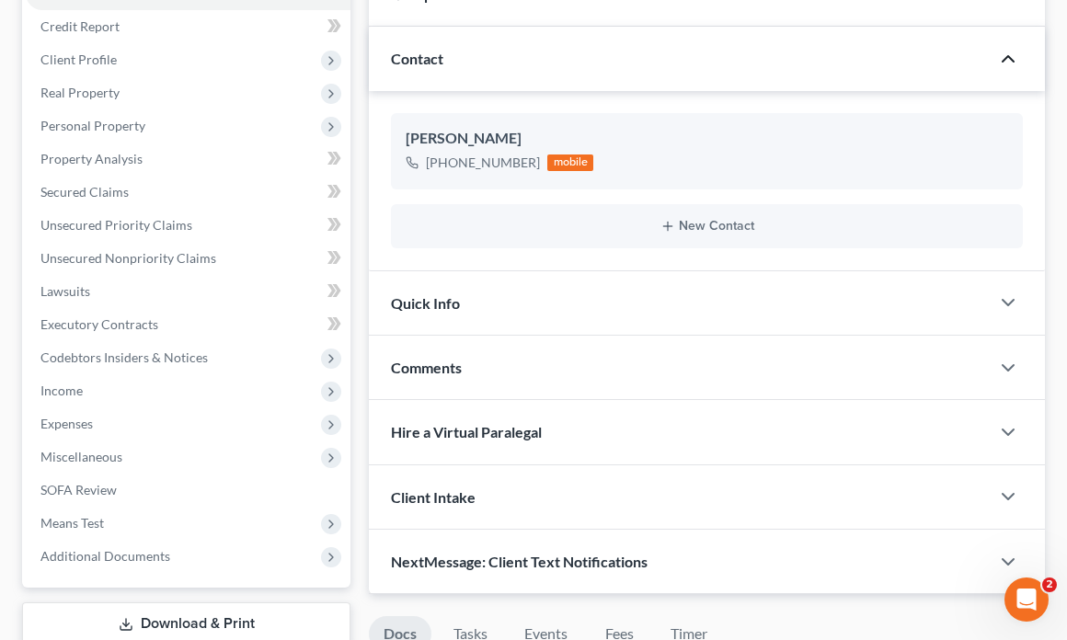
scroll to position [267, 0]
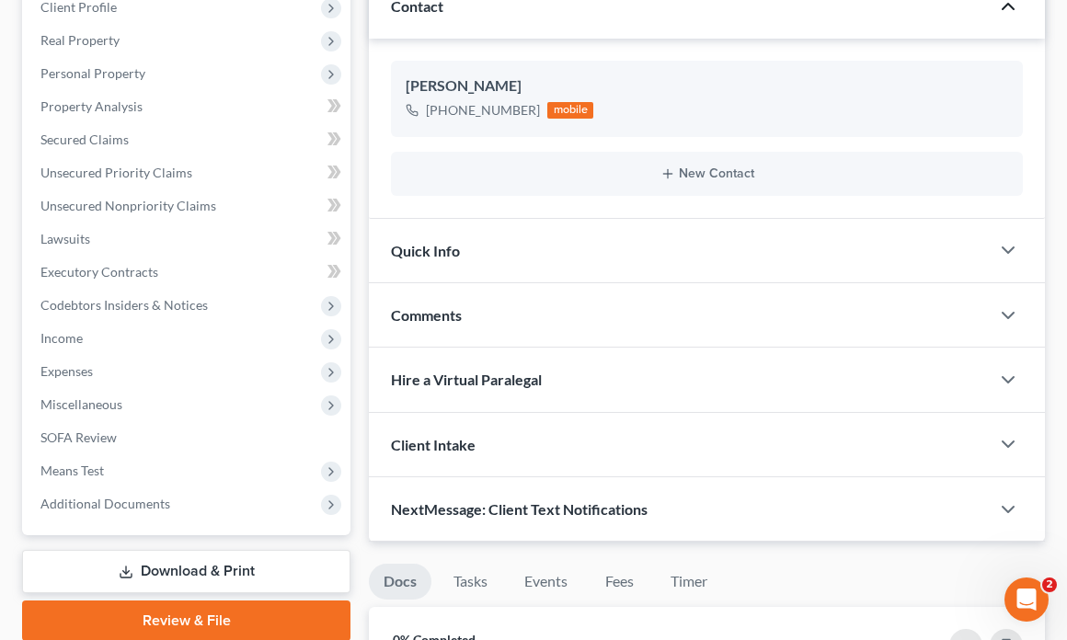
click at [615, 456] on div "Client Intake" at bounding box center [679, 444] width 621 height 63
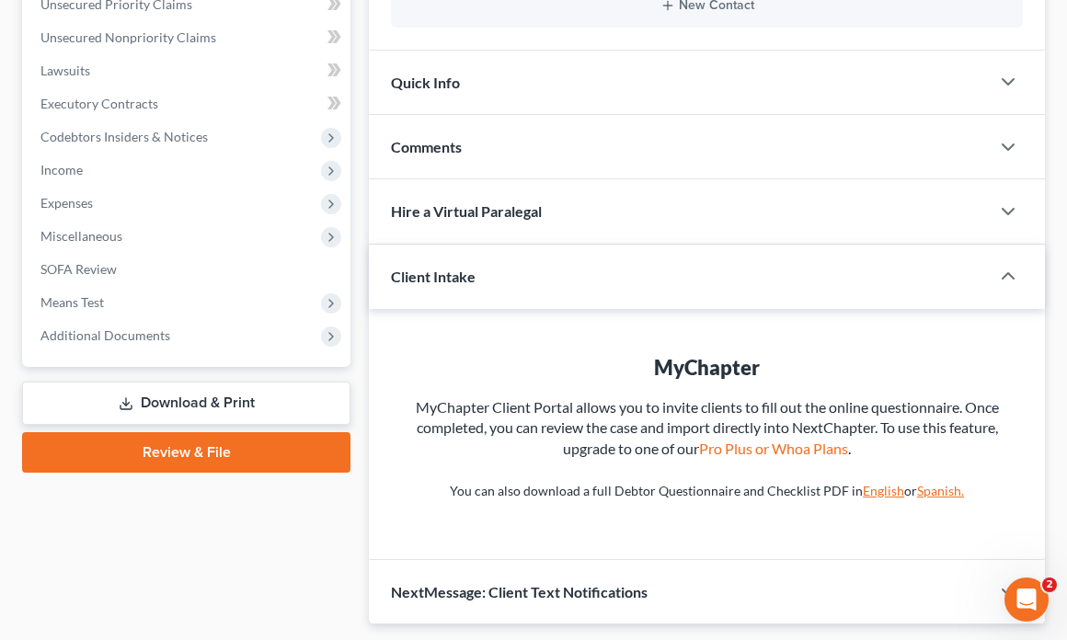
scroll to position [458, 0]
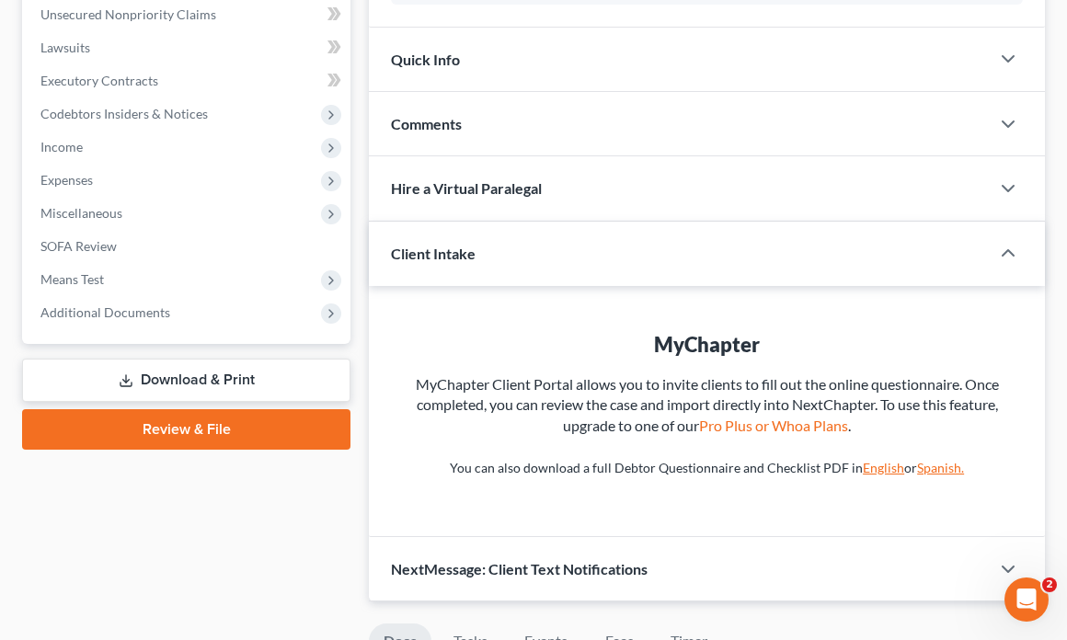
click at [665, 270] on div "Client Intake" at bounding box center [666, 253] width 595 height 63
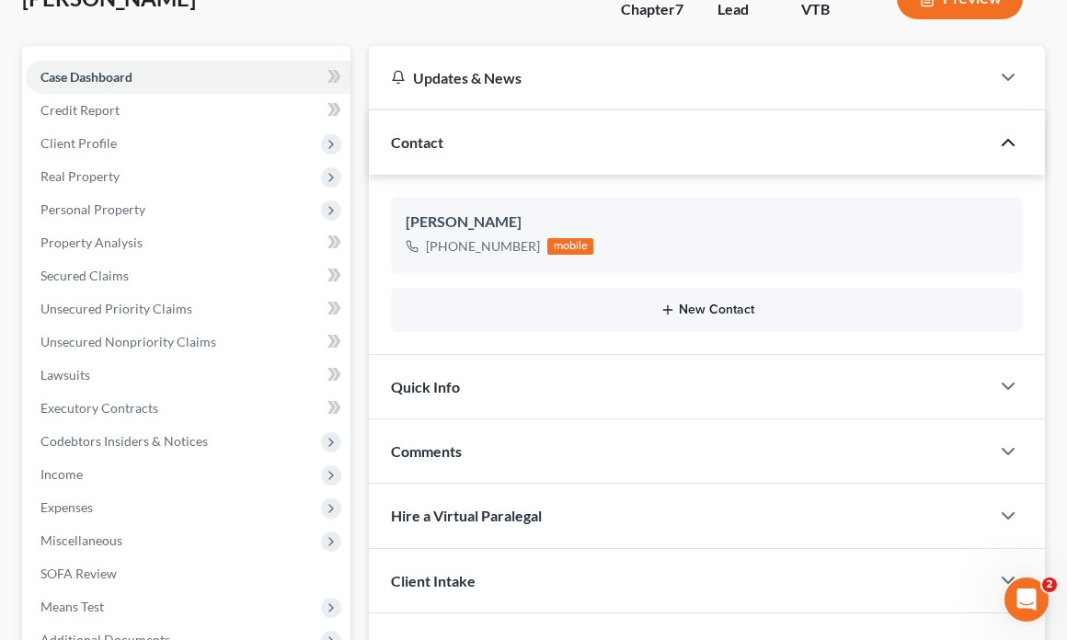
scroll to position [188, 0]
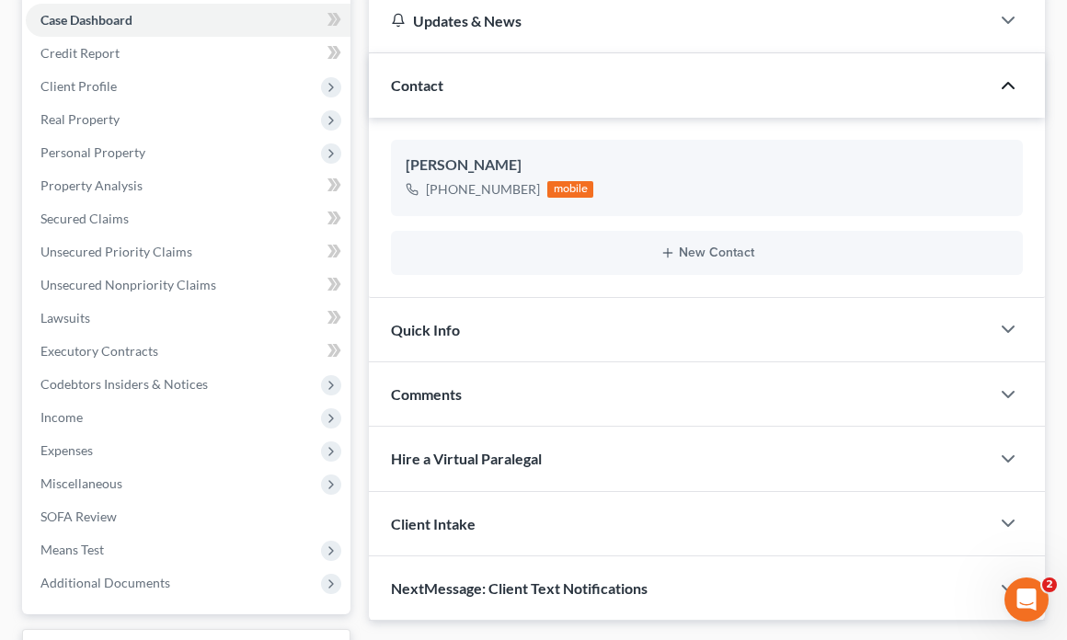
click at [619, 97] on div "Contact" at bounding box center [679, 84] width 621 height 63
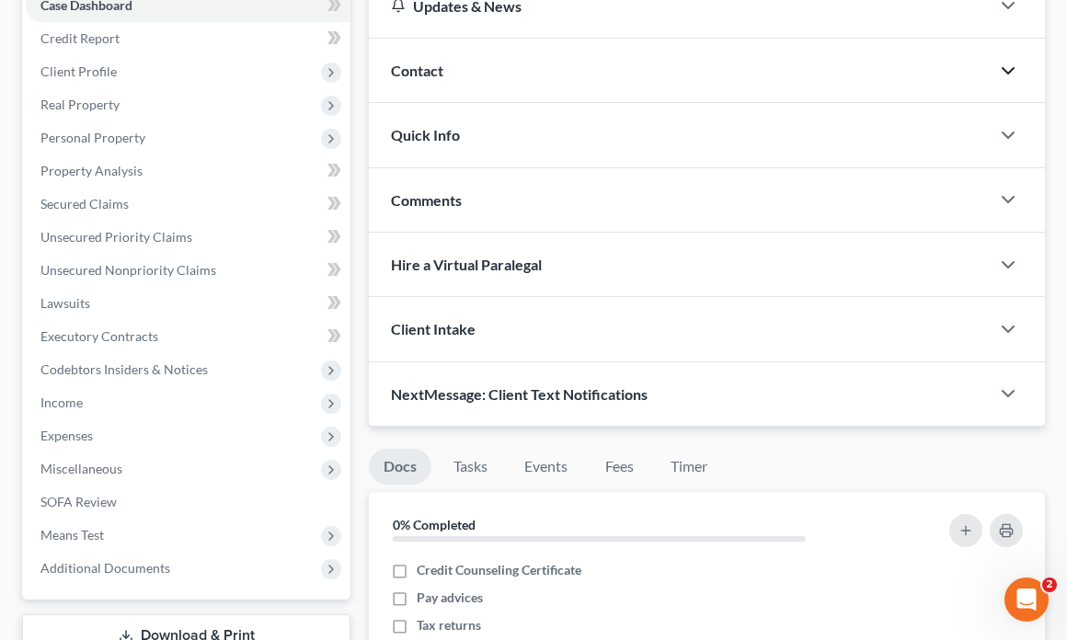
scroll to position [257, 0]
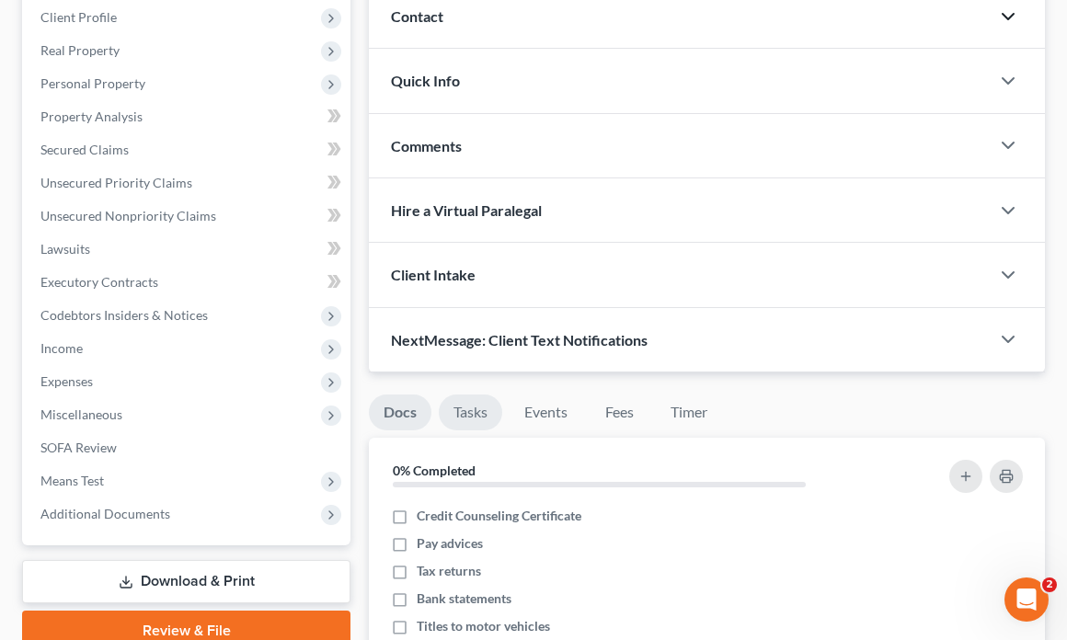
click at [481, 409] on link "Tasks" at bounding box center [470, 413] width 63 height 36
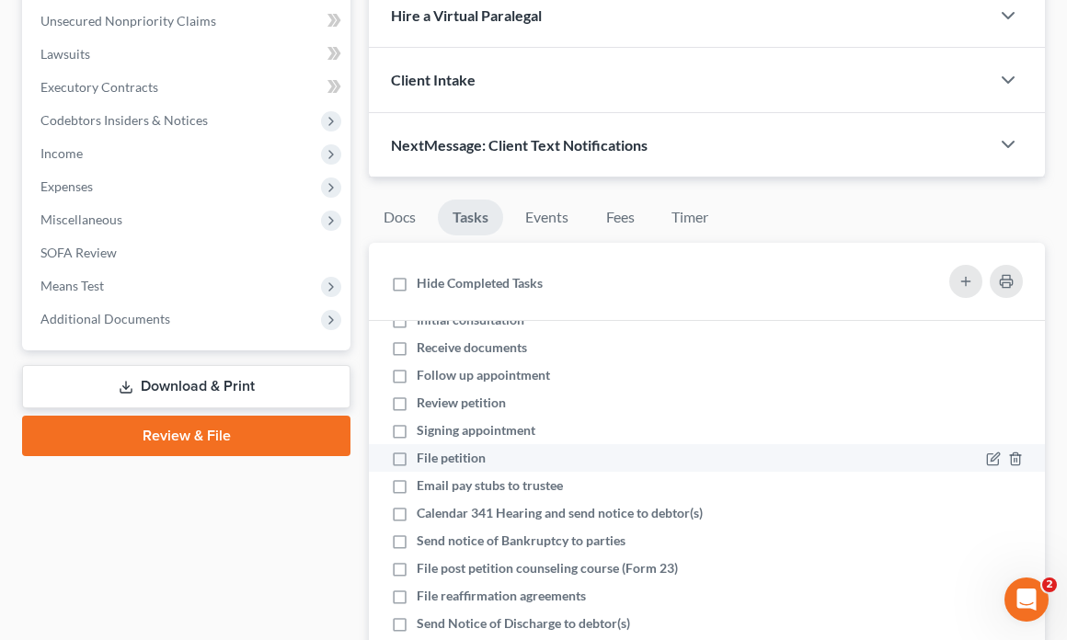
scroll to position [0, 0]
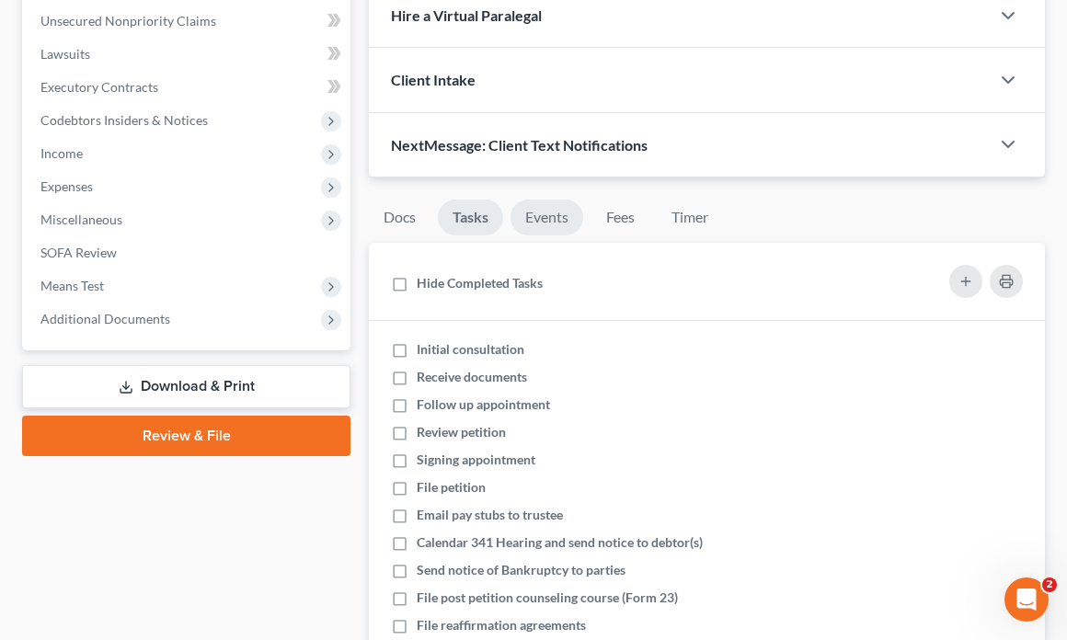
click at [541, 222] on link "Events" at bounding box center [547, 218] width 73 height 36
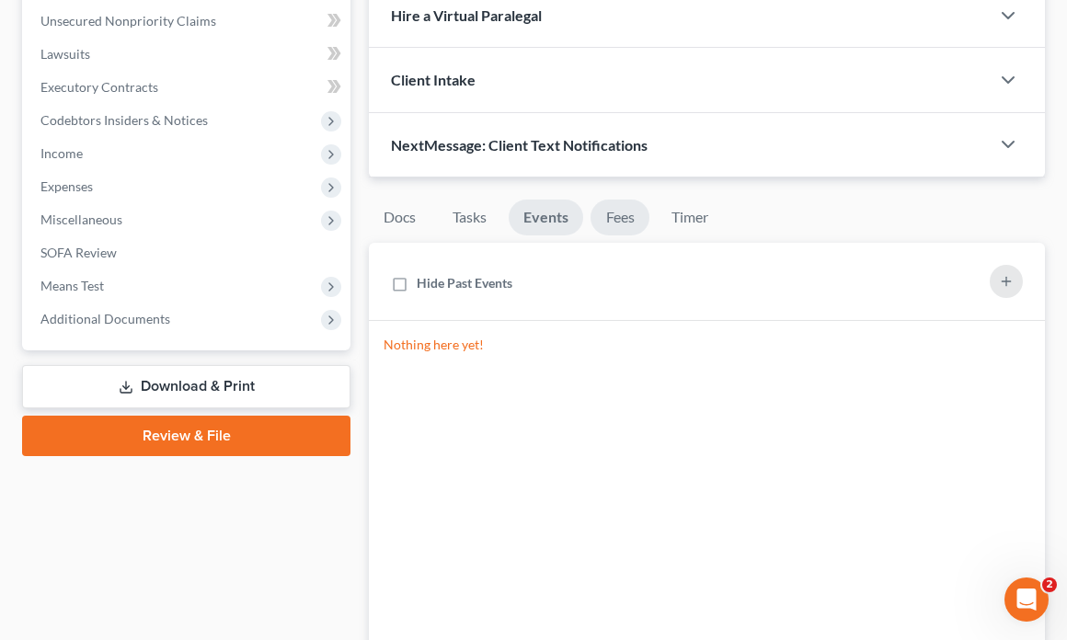
click at [609, 222] on link "Fees" at bounding box center [620, 218] width 59 height 36
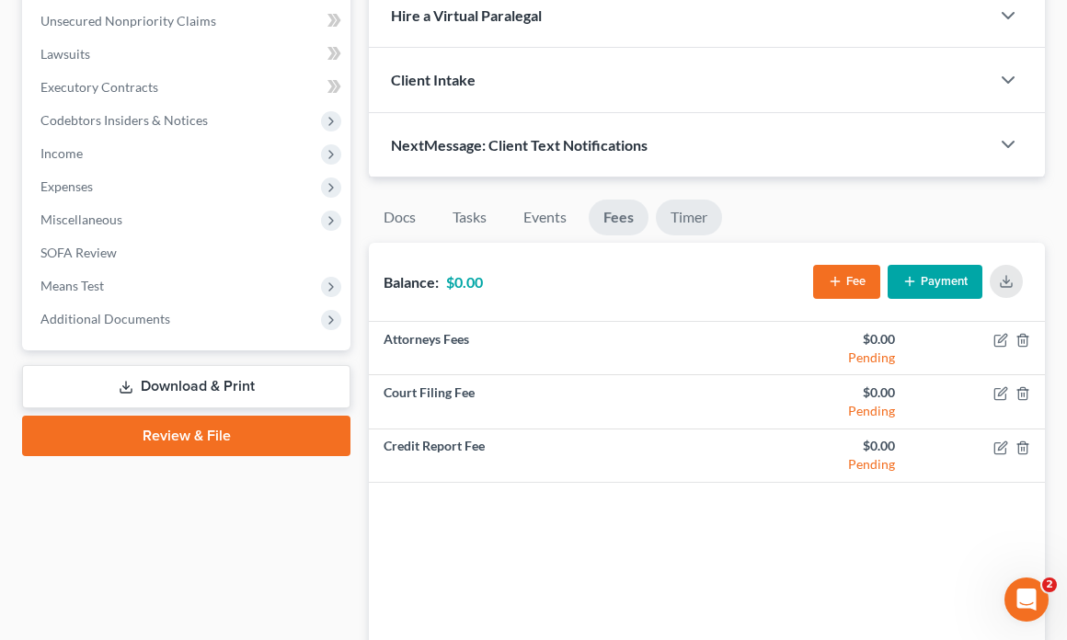
click at [675, 213] on link "Timer" at bounding box center [689, 218] width 66 height 36
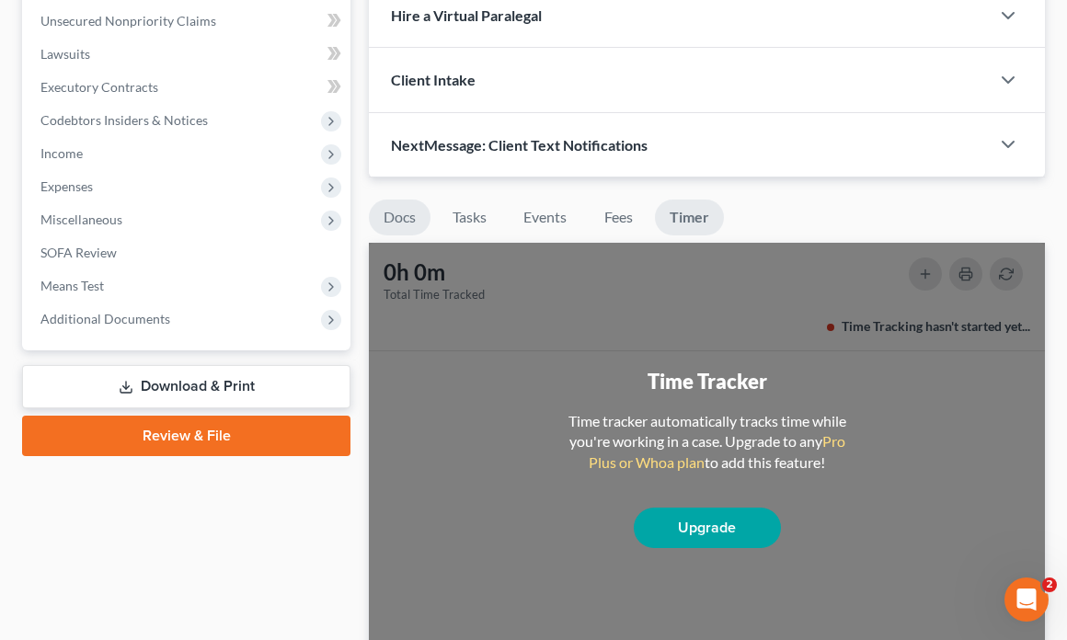
click at [413, 211] on link "Docs" at bounding box center [400, 218] width 62 height 36
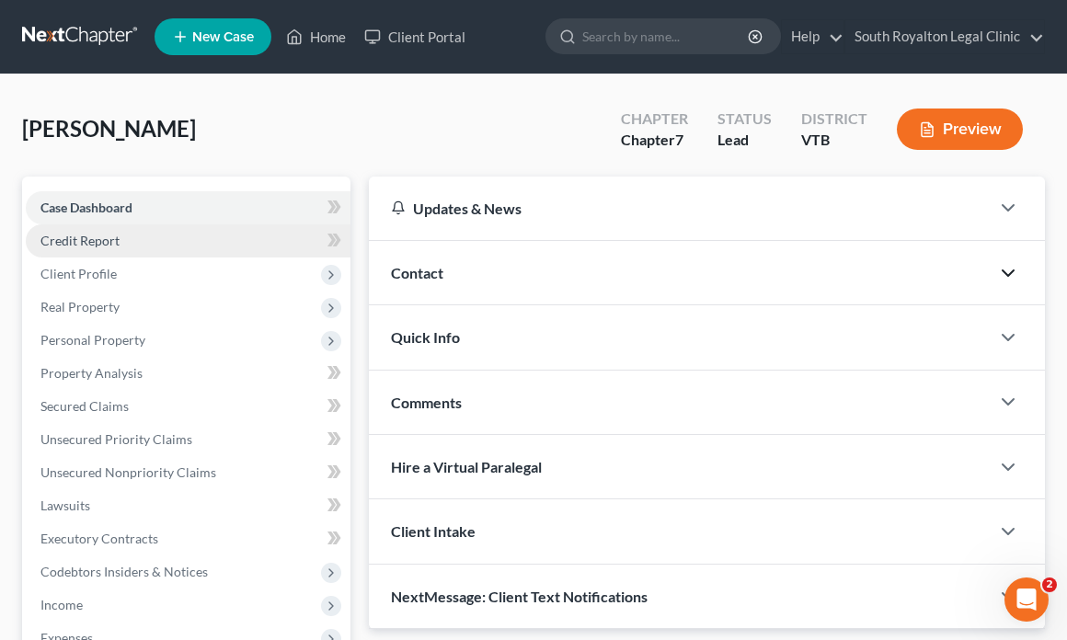
click at [83, 245] on span "Credit Report" at bounding box center [79, 241] width 79 height 16
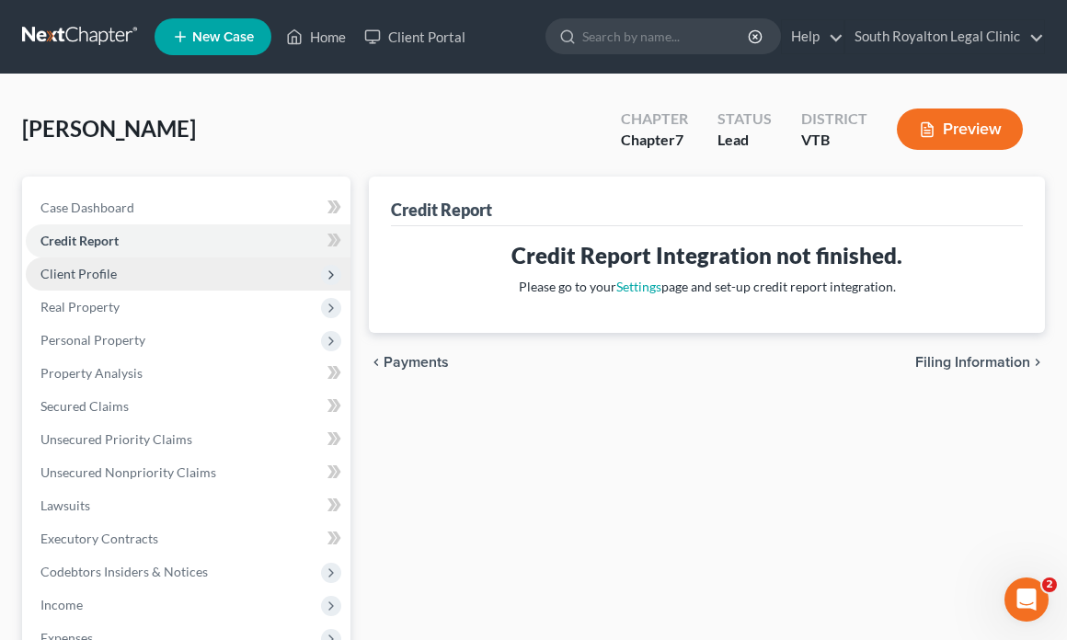
click at [93, 275] on span "Client Profile" at bounding box center [78, 274] width 76 height 16
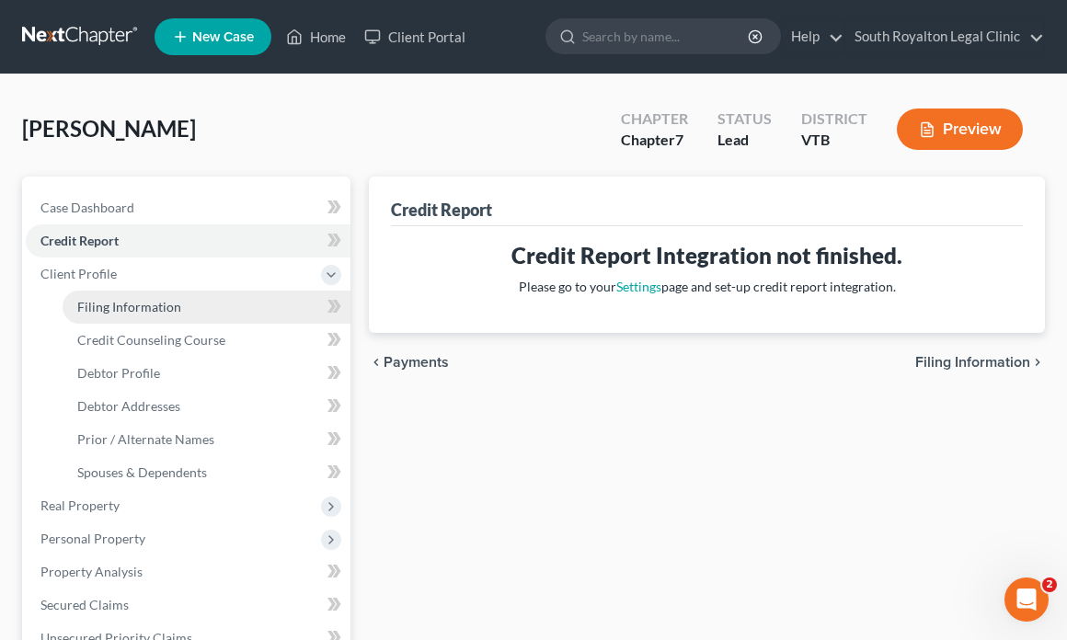
click at [108, 304] on span "Filing Information" at bounding box center [129, 307] width 104 height 16
select select "1"
select select "0"
select select "82"
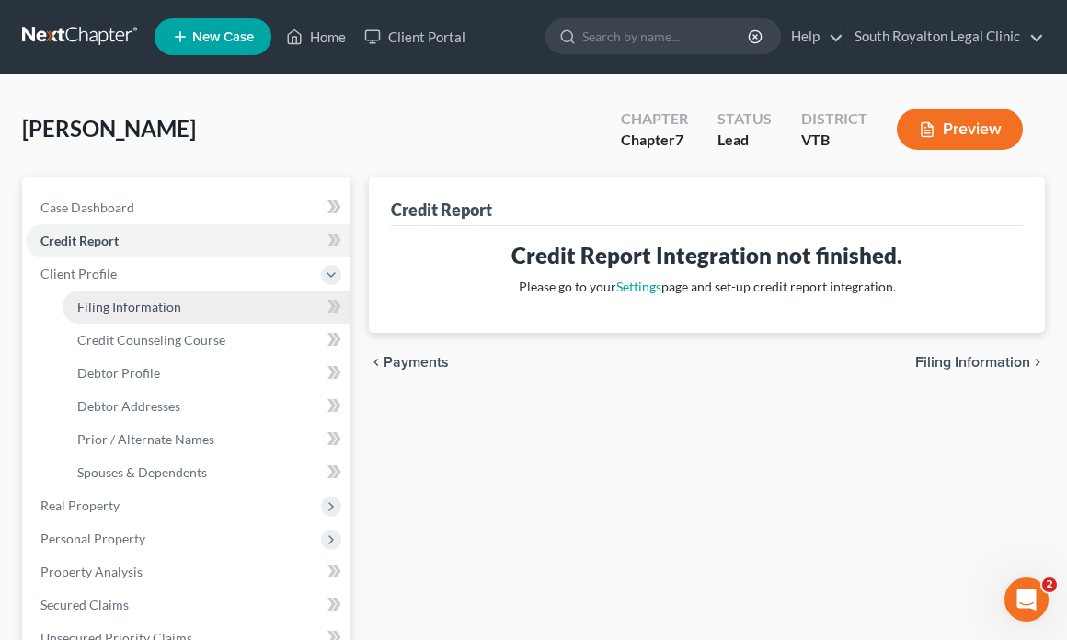
select select "49"
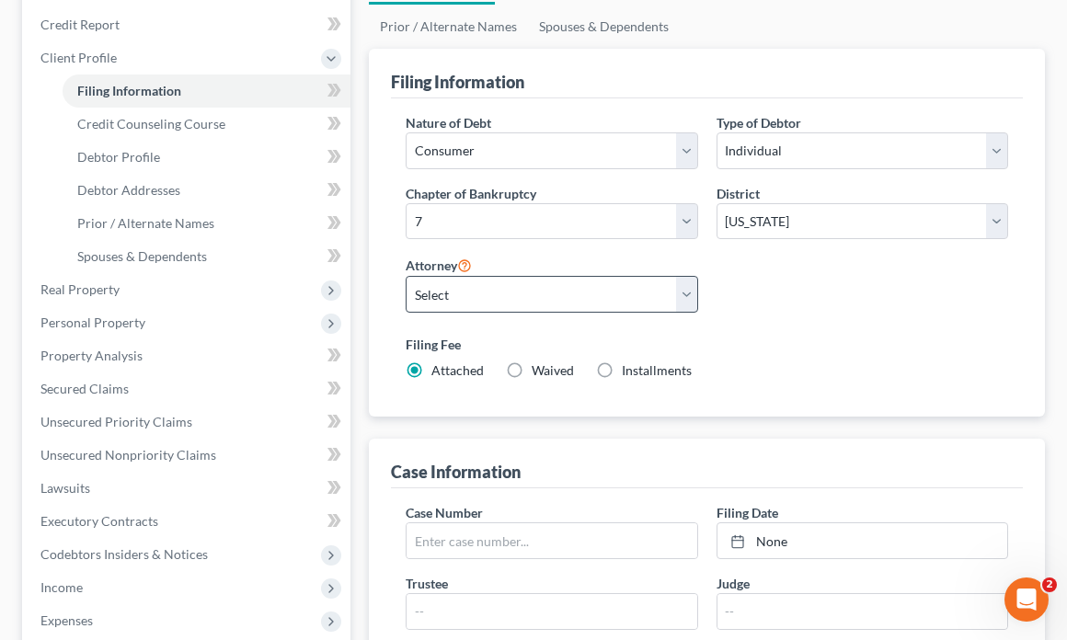
scroll to position [8, 0]
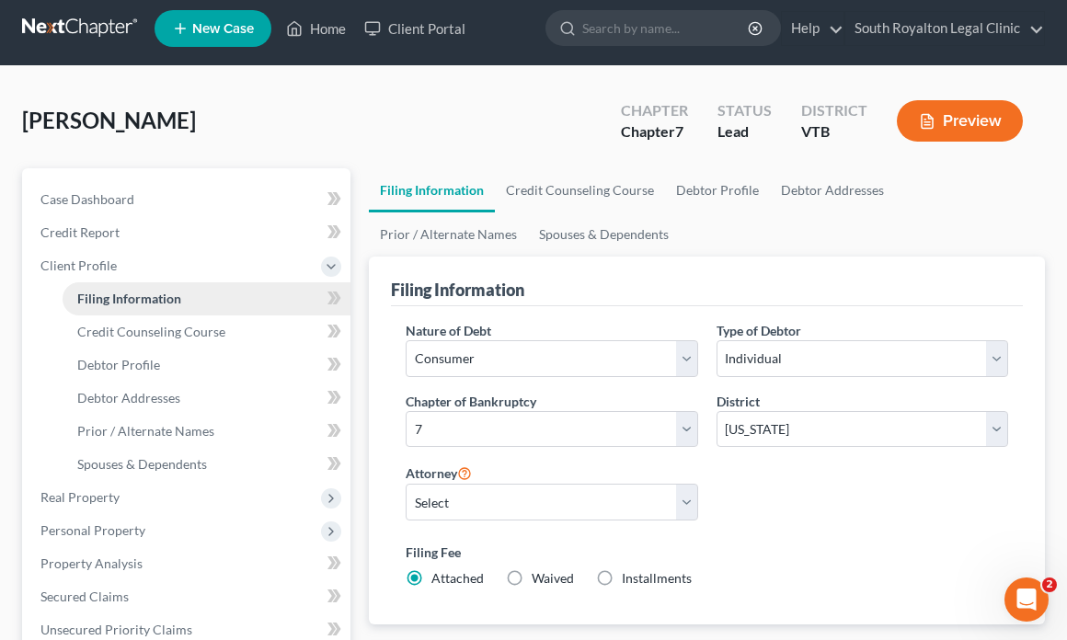
click at [184, 294] on link "Filing Information" at bounding box center [207, 298] width 288 height 33
click at [125, 265] on span "Client Profile" at bounding box center [188, 265] width 325 height 33
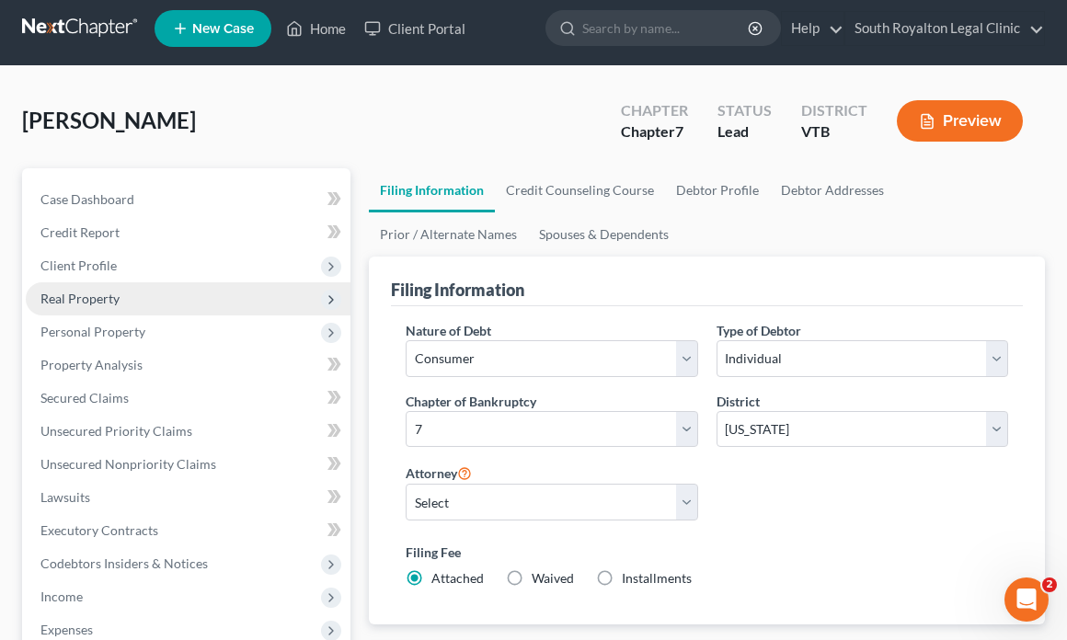
click at [127, 304] on span "Real Property" at bounding box center [188, 298] width 325 height 33
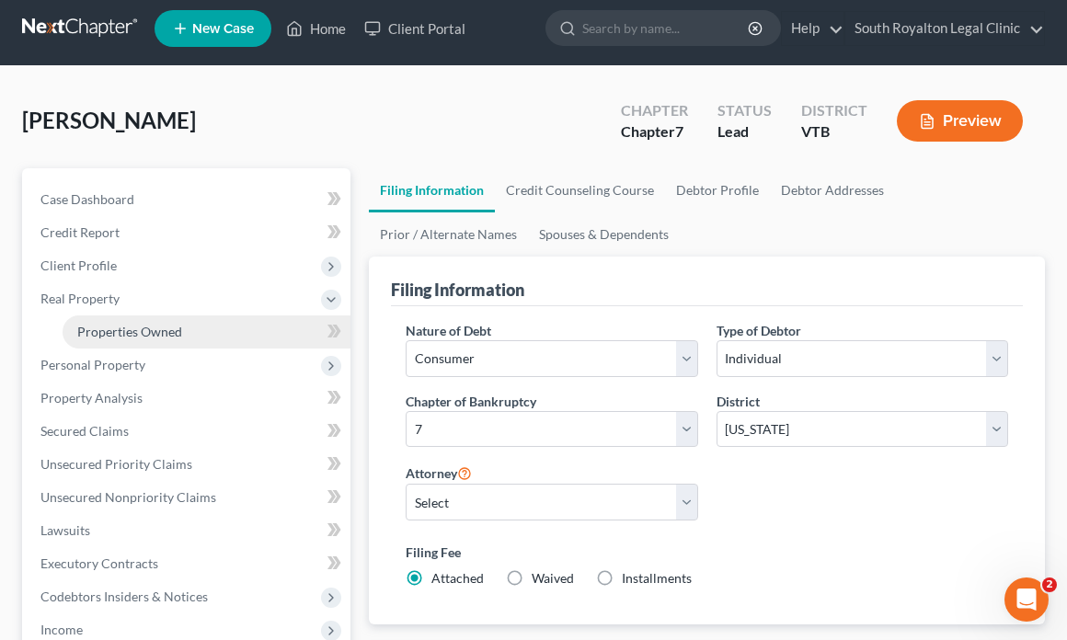
click at [132, 328] on span "Properties Owned" at bounding box center [129, 332] width 105 height 16
